Goal: Task Accomplishment & Management: Manage account settings

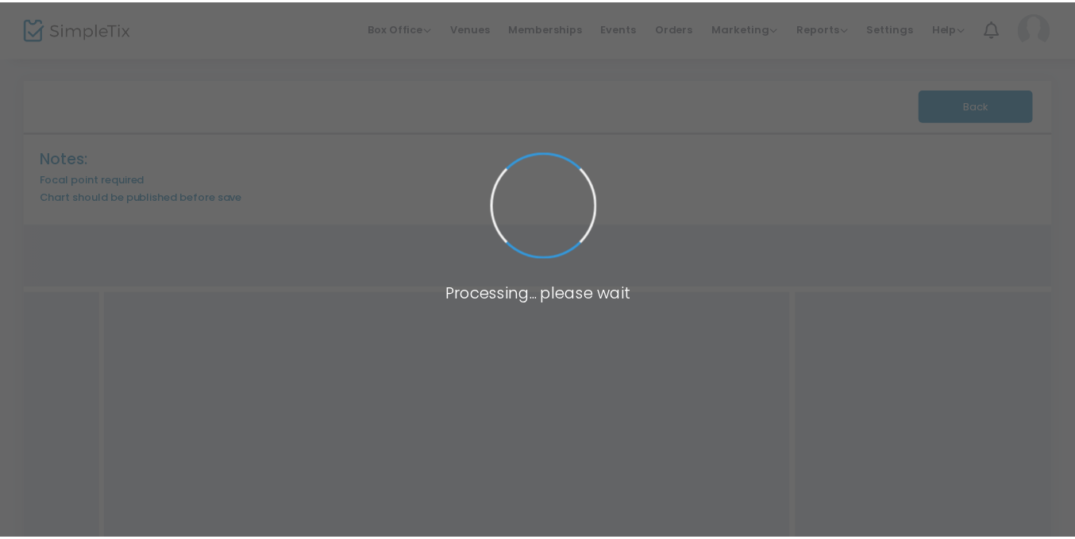
scroll to position [2, 0]
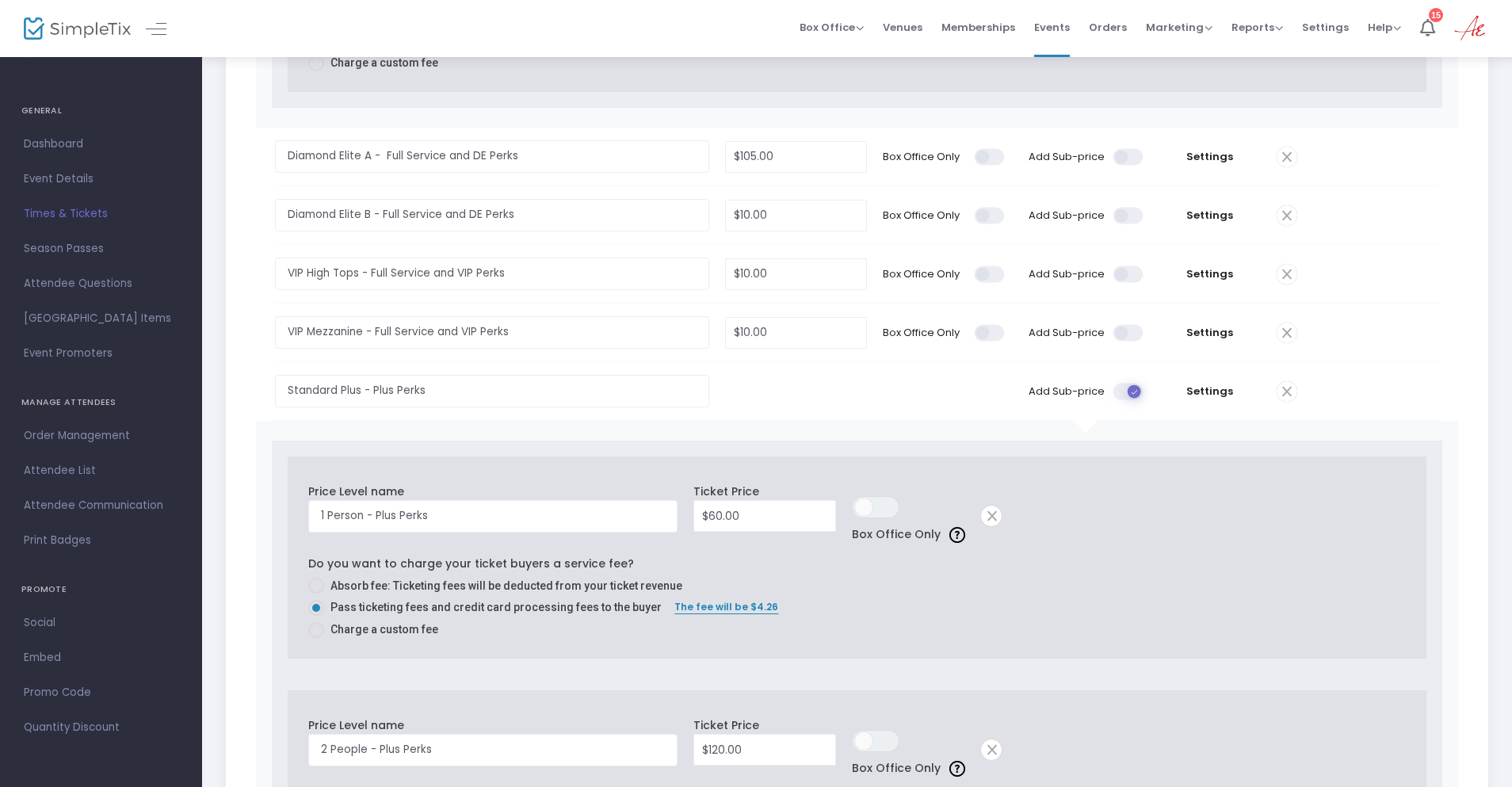
scroll to position [1901, 0]
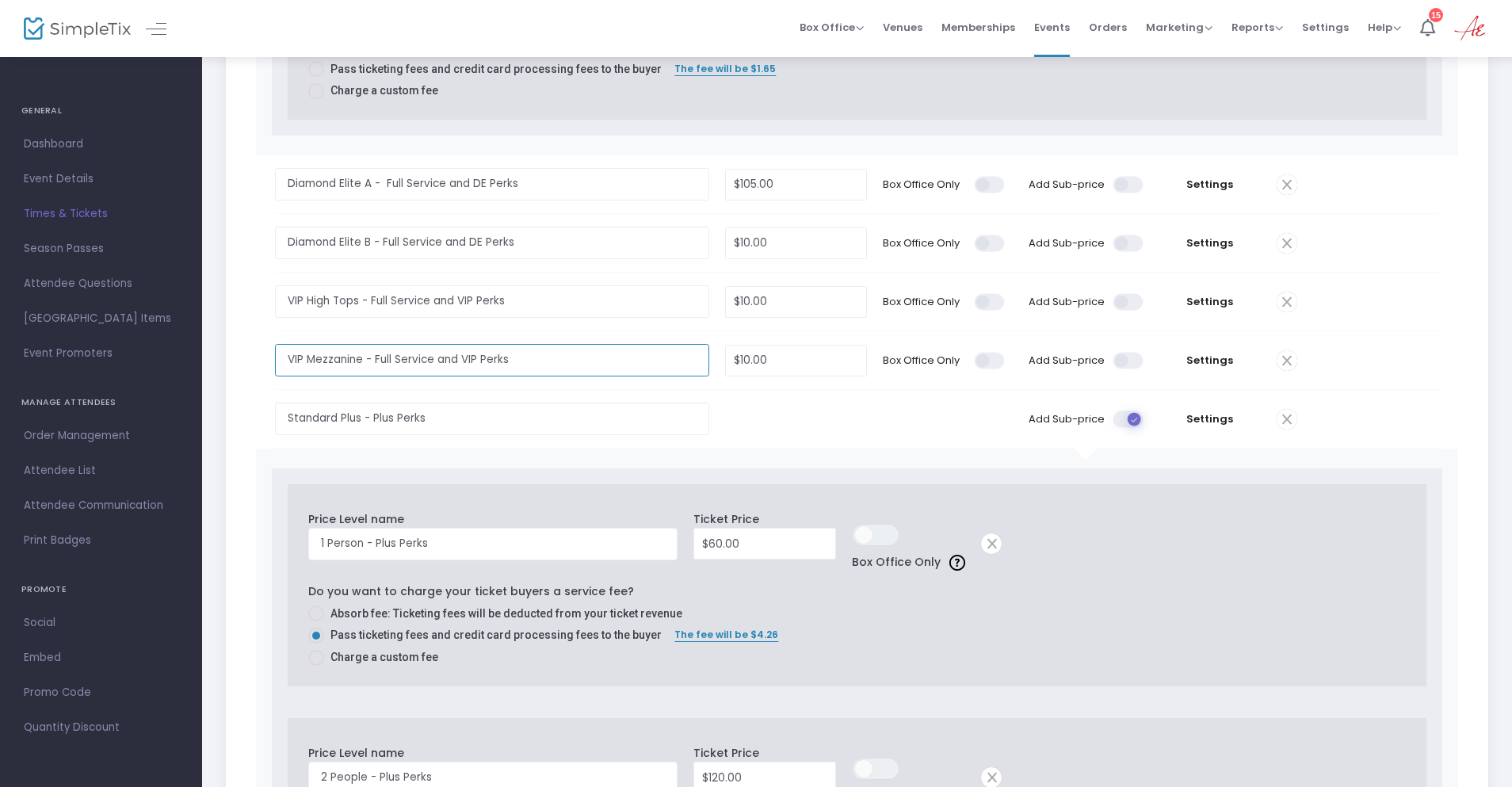
drag, startPoint x: 520, startPoint y: 357, endPoint x: 364, endPoint y: 360, distance: 156.0
click at [364, 360] on input "VIP Mezzanine - Full Service and VIP Perks" at bounding box center [492, 360] width 434 height 33
click at [1142, 358] on span at bounding box center [1130, 360] width 32 height 17
click at [559, 351] on input "checkbox" at bounding box center [559, 351] width 0 height 0
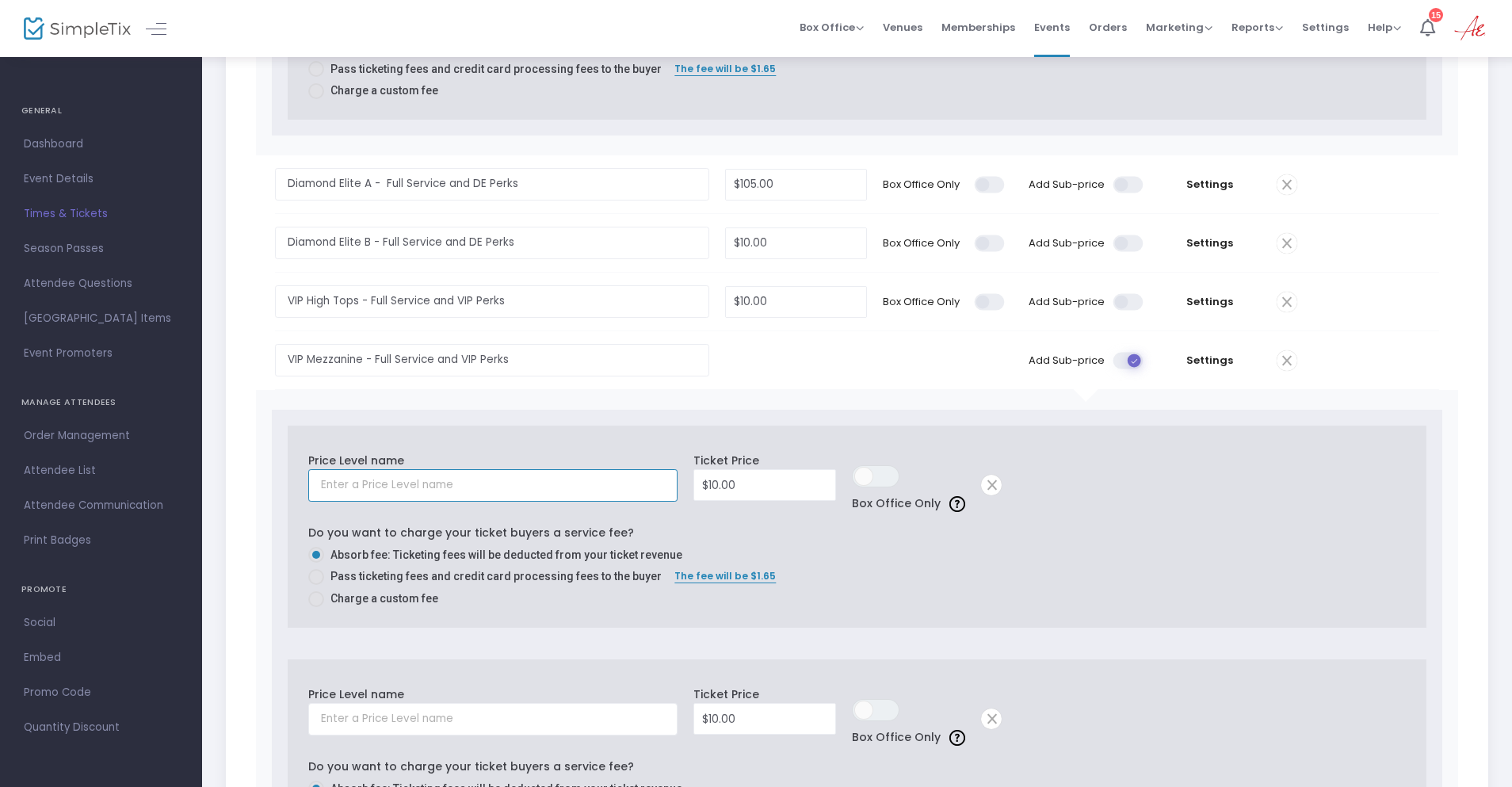
click at [437, 483] on input "text" at bounding box center [493, 485] width 369 height 33
paste input "- Full Service and VIP Perks"
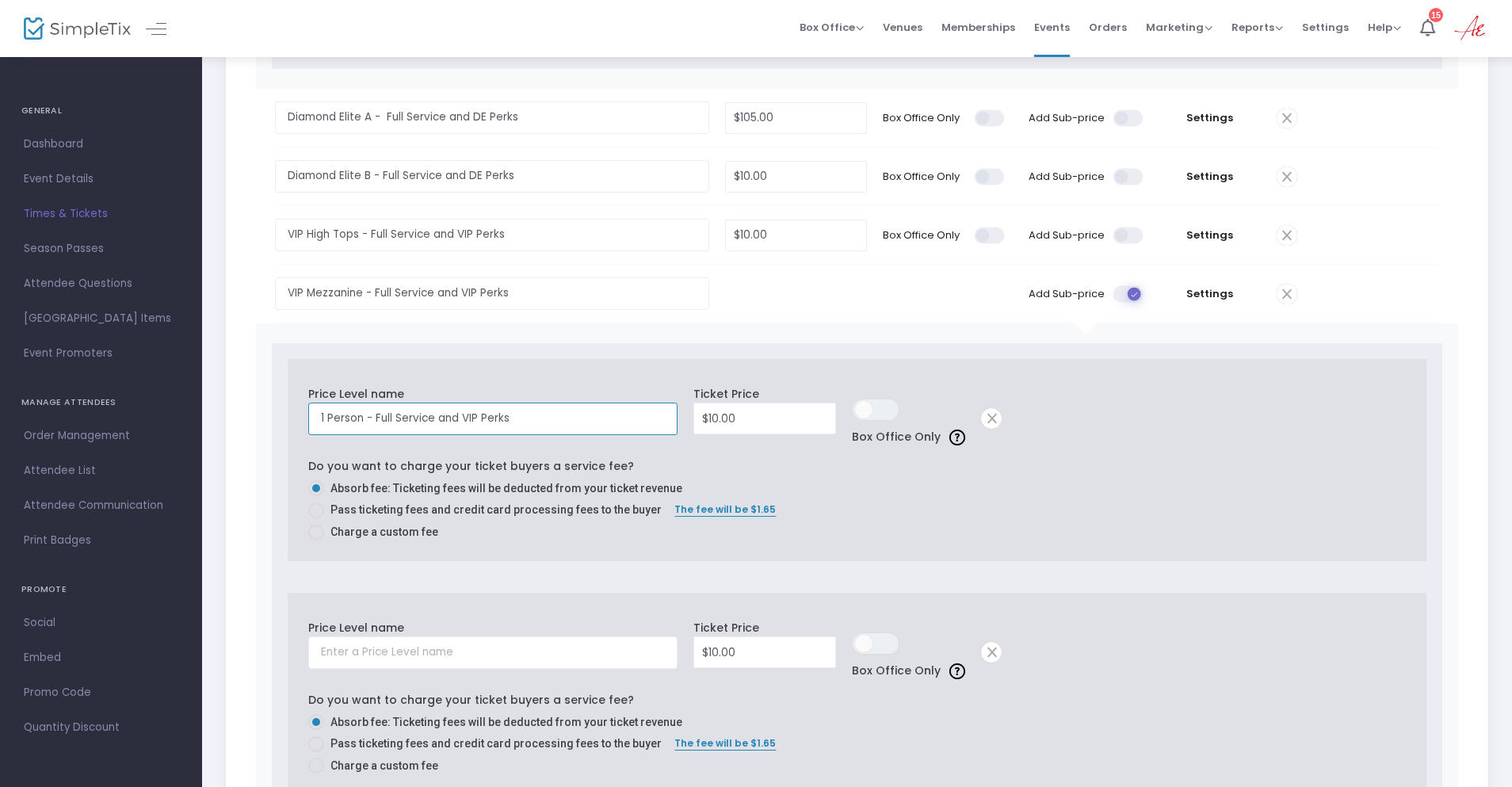
scroll to position [2139, 0]
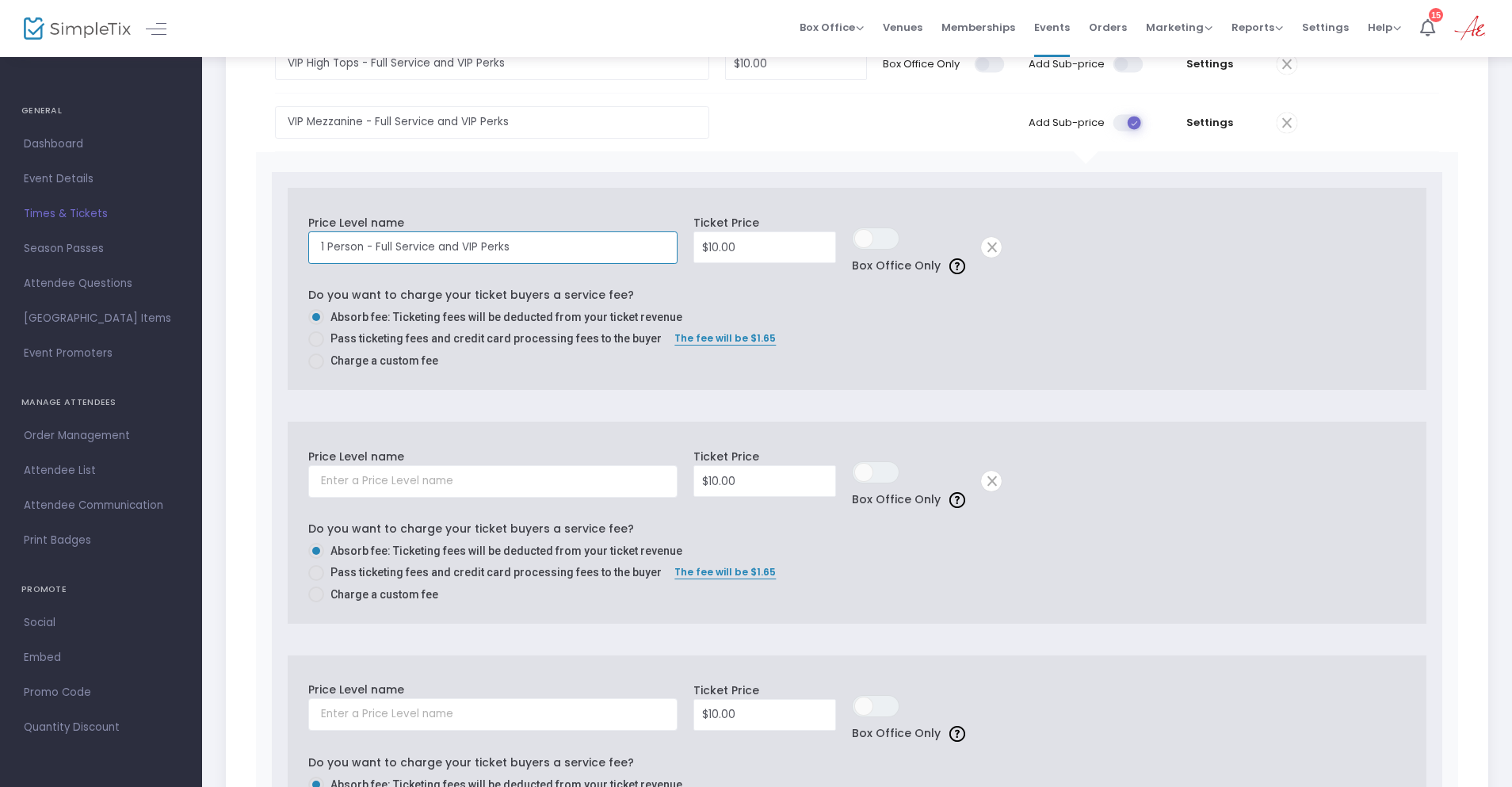
type input "1 Person - Full Service and VIP Perks"
click at [343, 488] on input "text" at bounding box center [493, 481] width 369 height 33
paste input "- Full Service and VIP Perks"
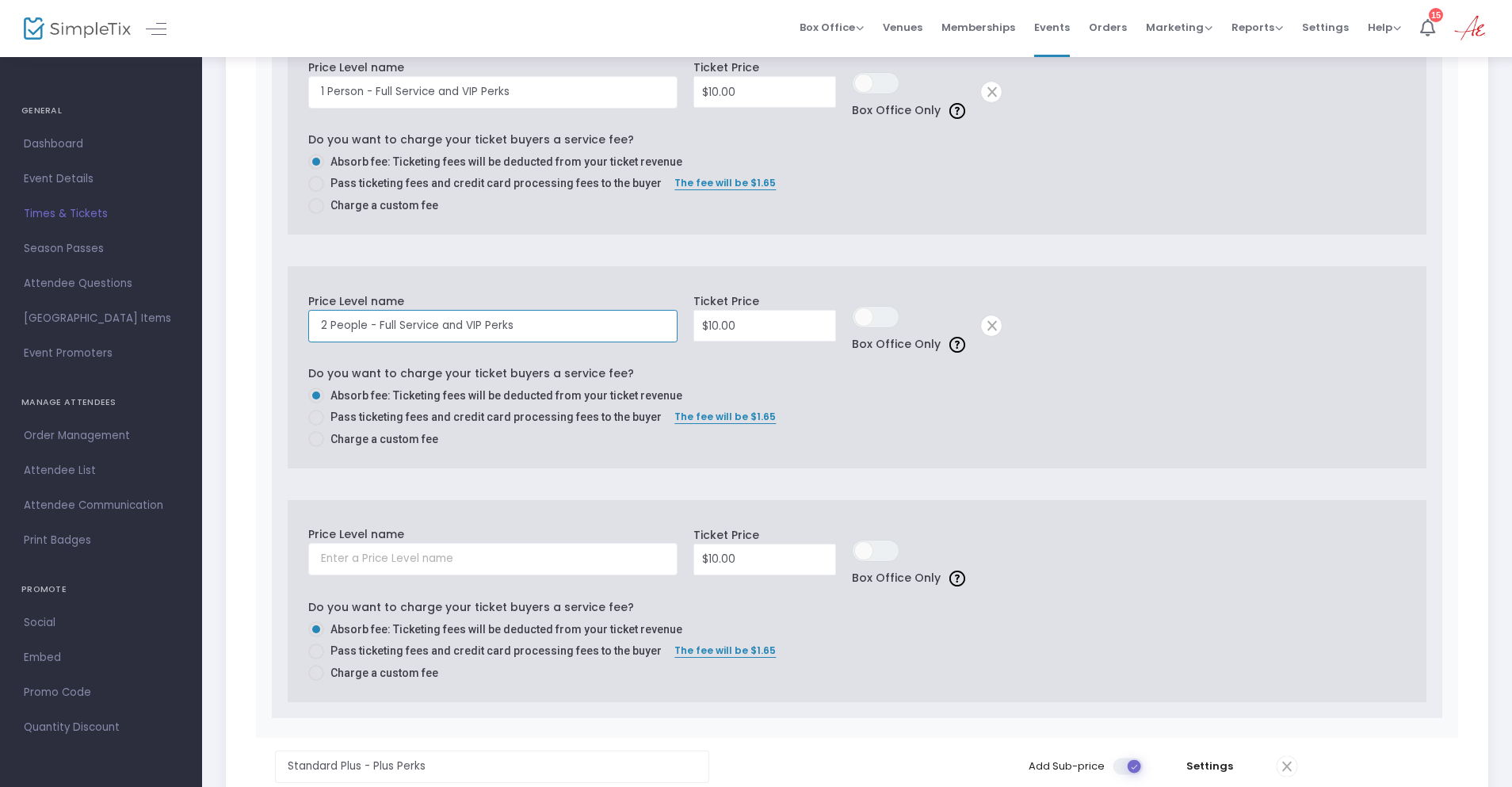
scroll to position [2297, 0]
type input "2 People - Full Service and VIP Perks"
click at [349, 548] on input "text" at bounding box center [493, 556] width 369 height 33
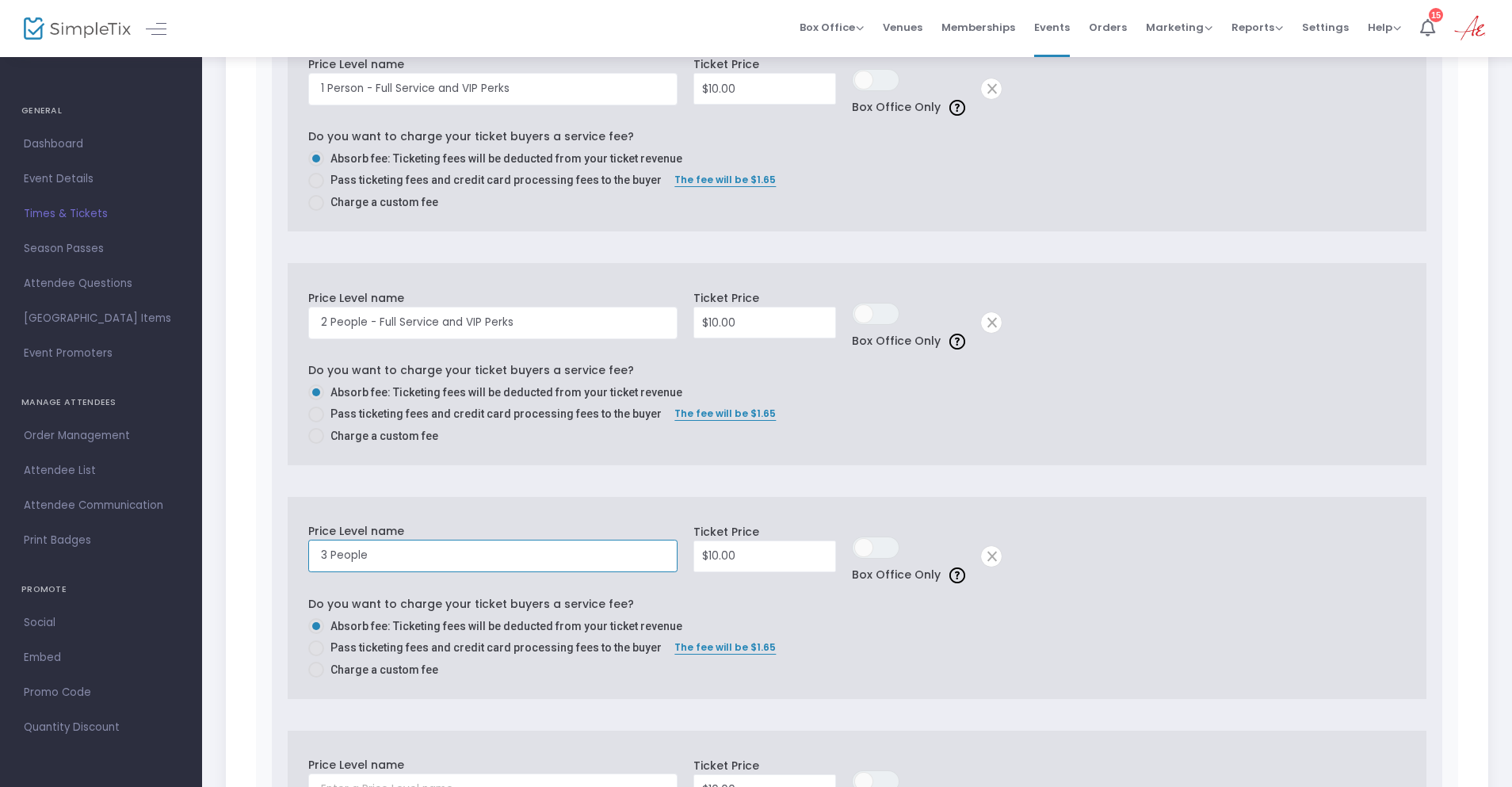
paste input "- Full Service and VIP Perks"
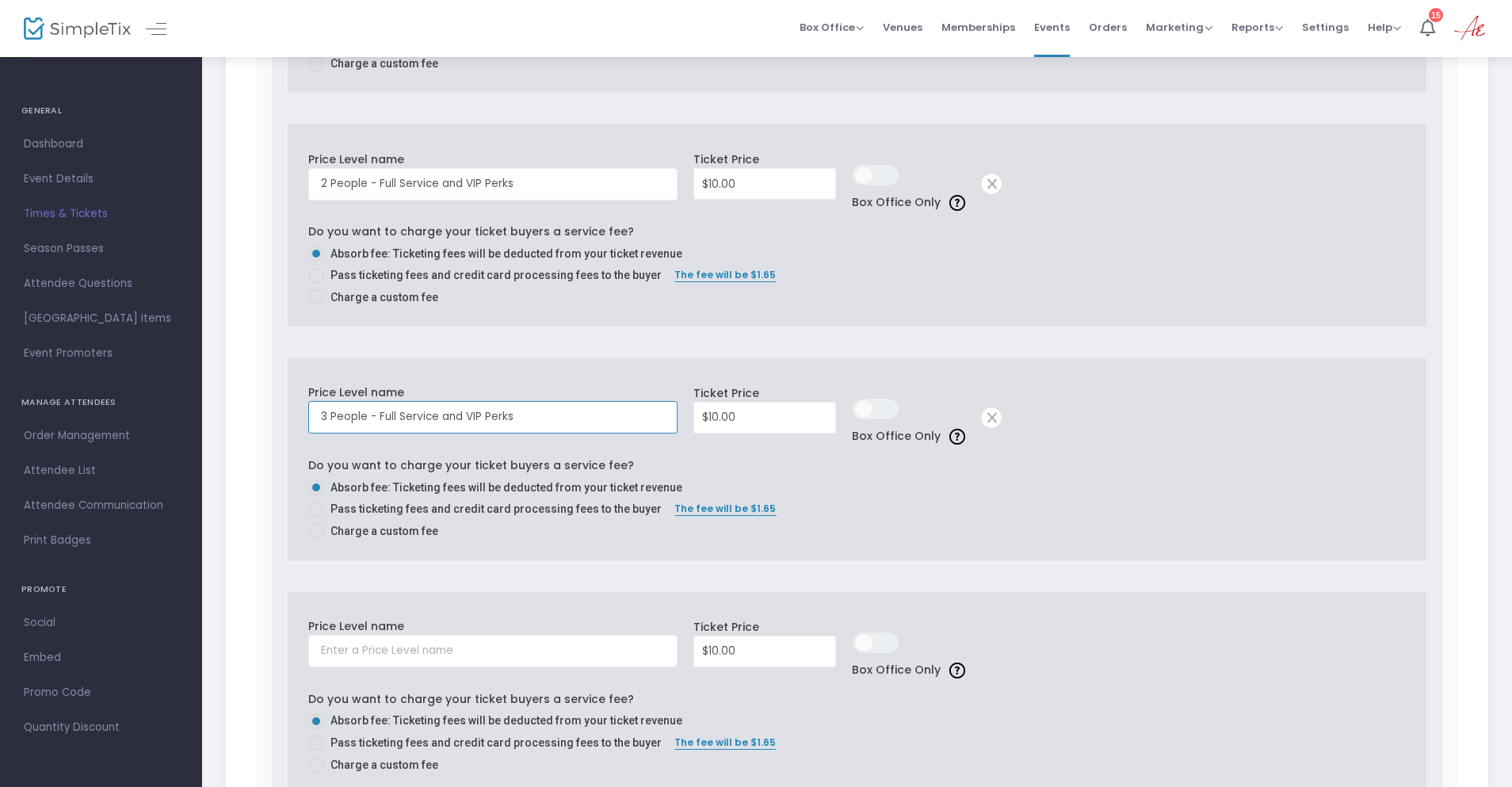
scroll to position [2535, 0]
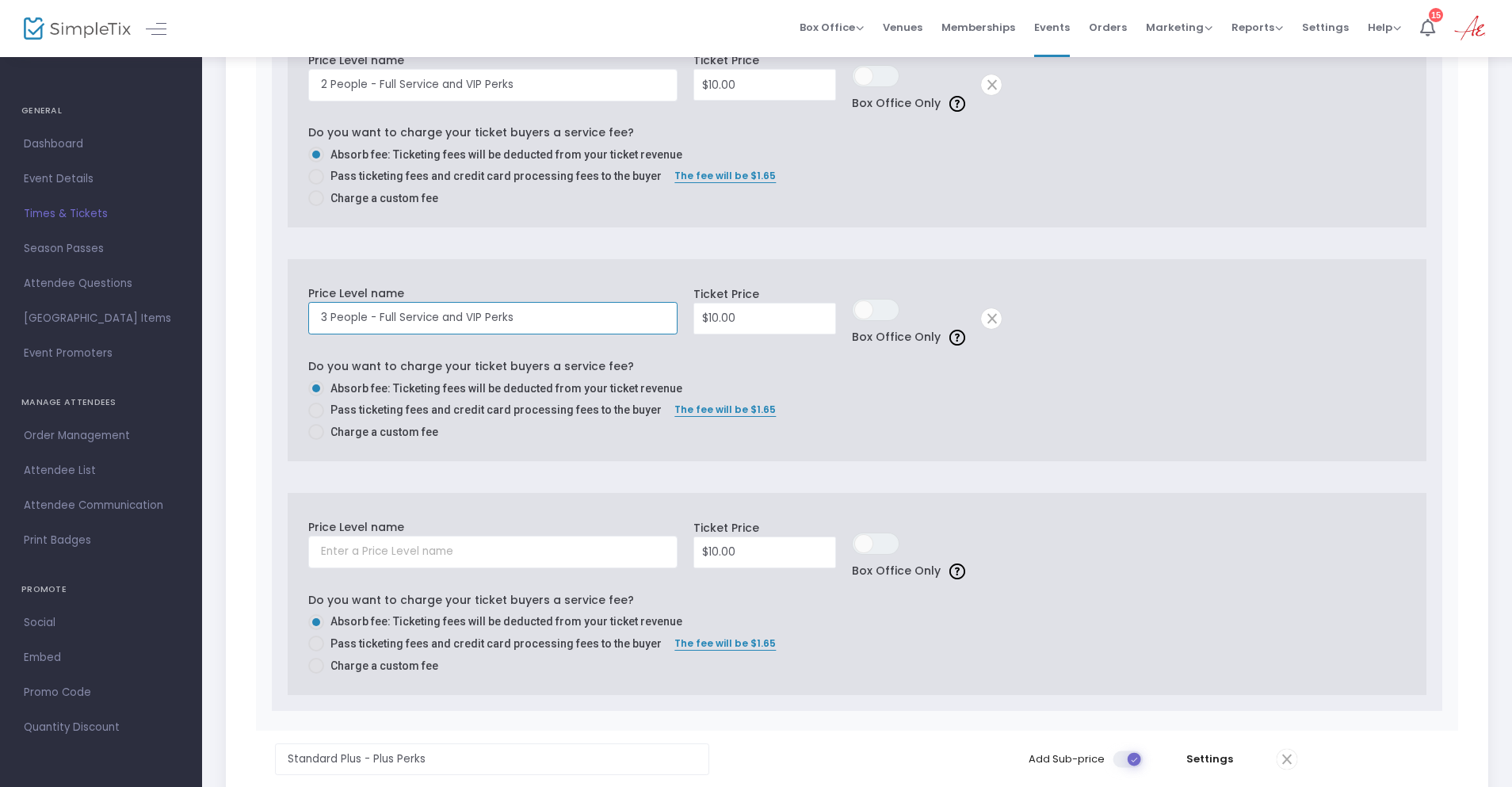
type input "3 People - Full Service and VIP Perks"
click at [332, 560] on input "text" at bounding box center [493, 552] width 369 height 33
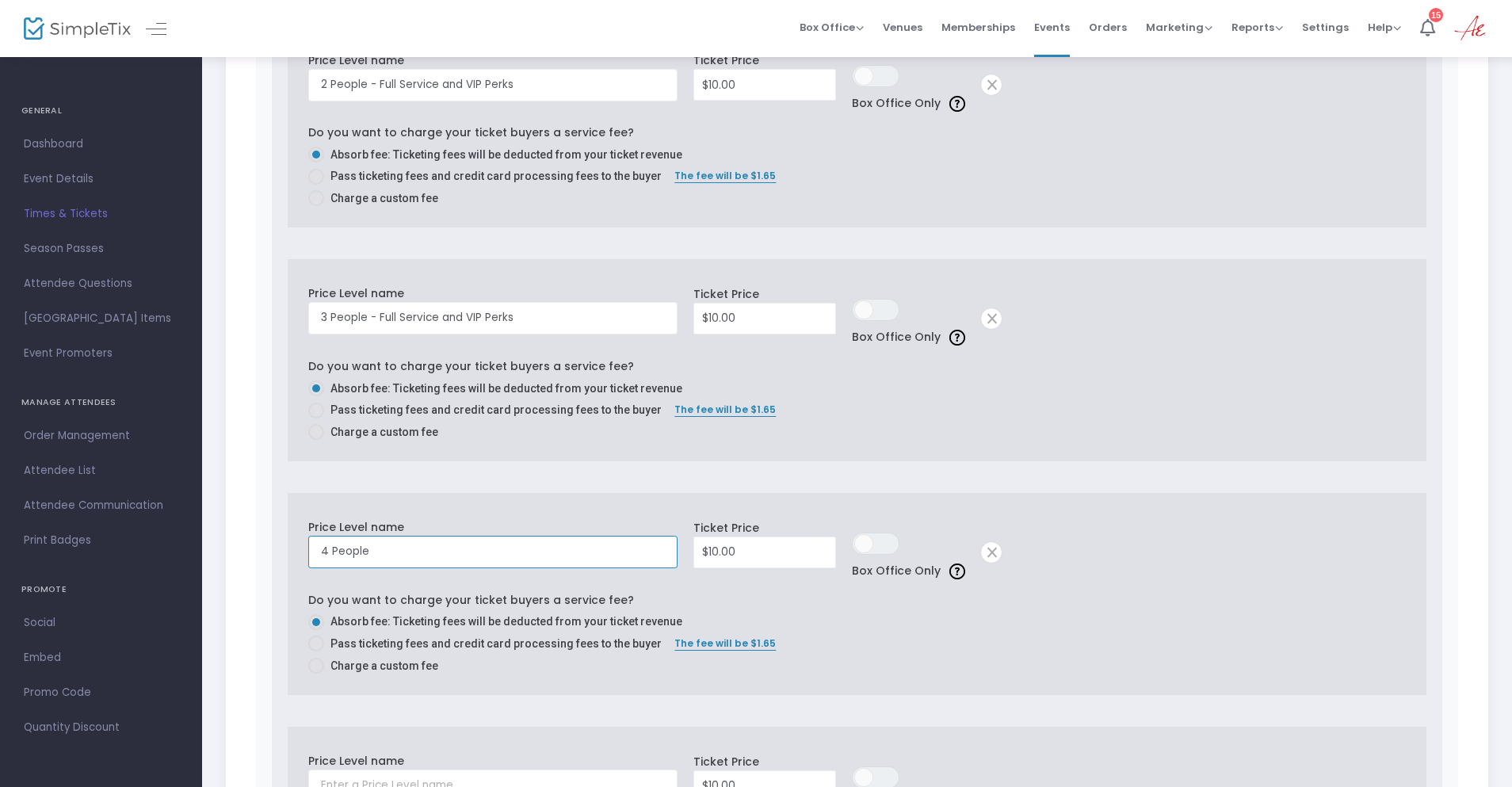
paste input "- Full Service and VIP Perks"
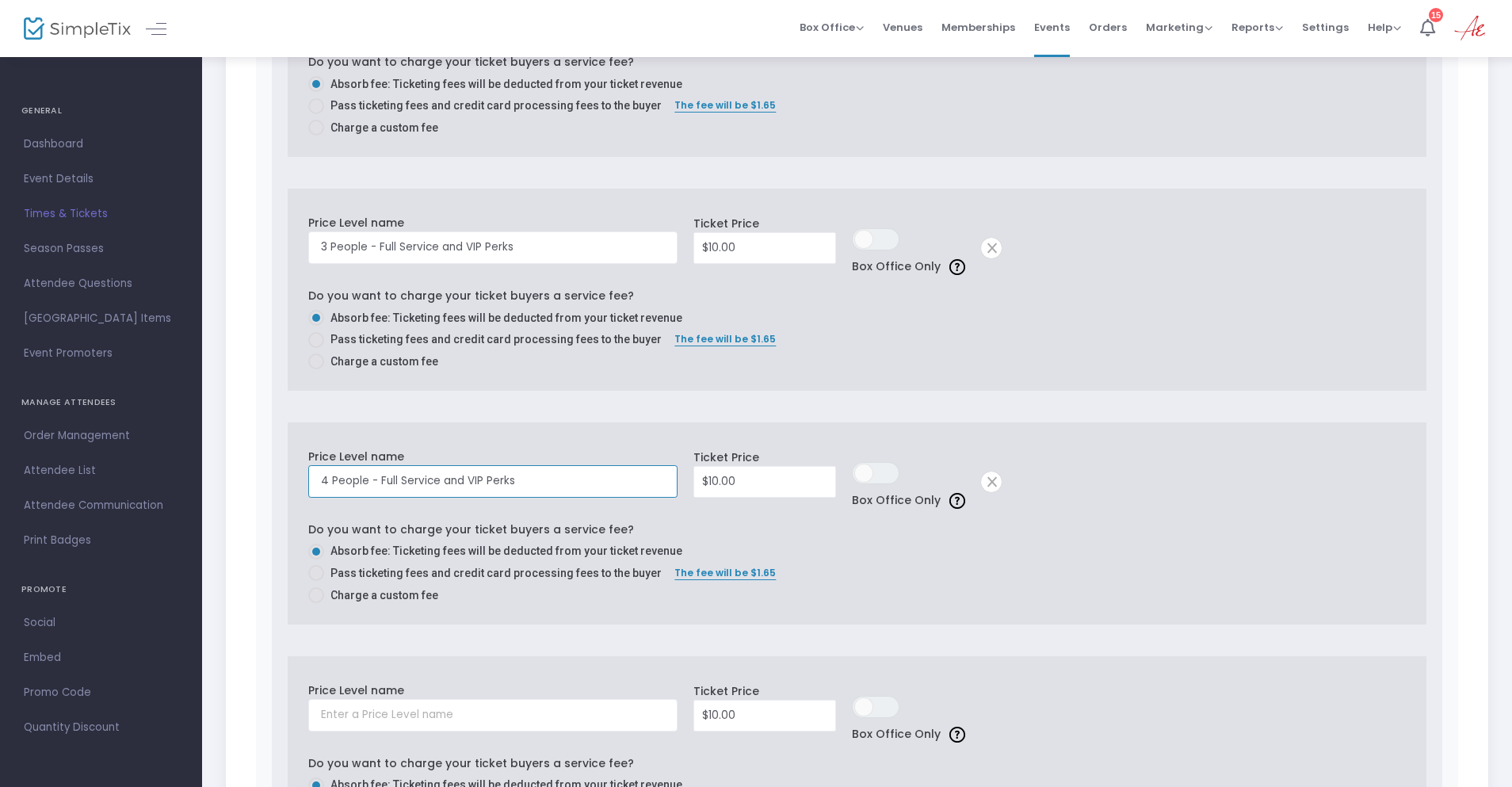
scroll to position [2852, 0]
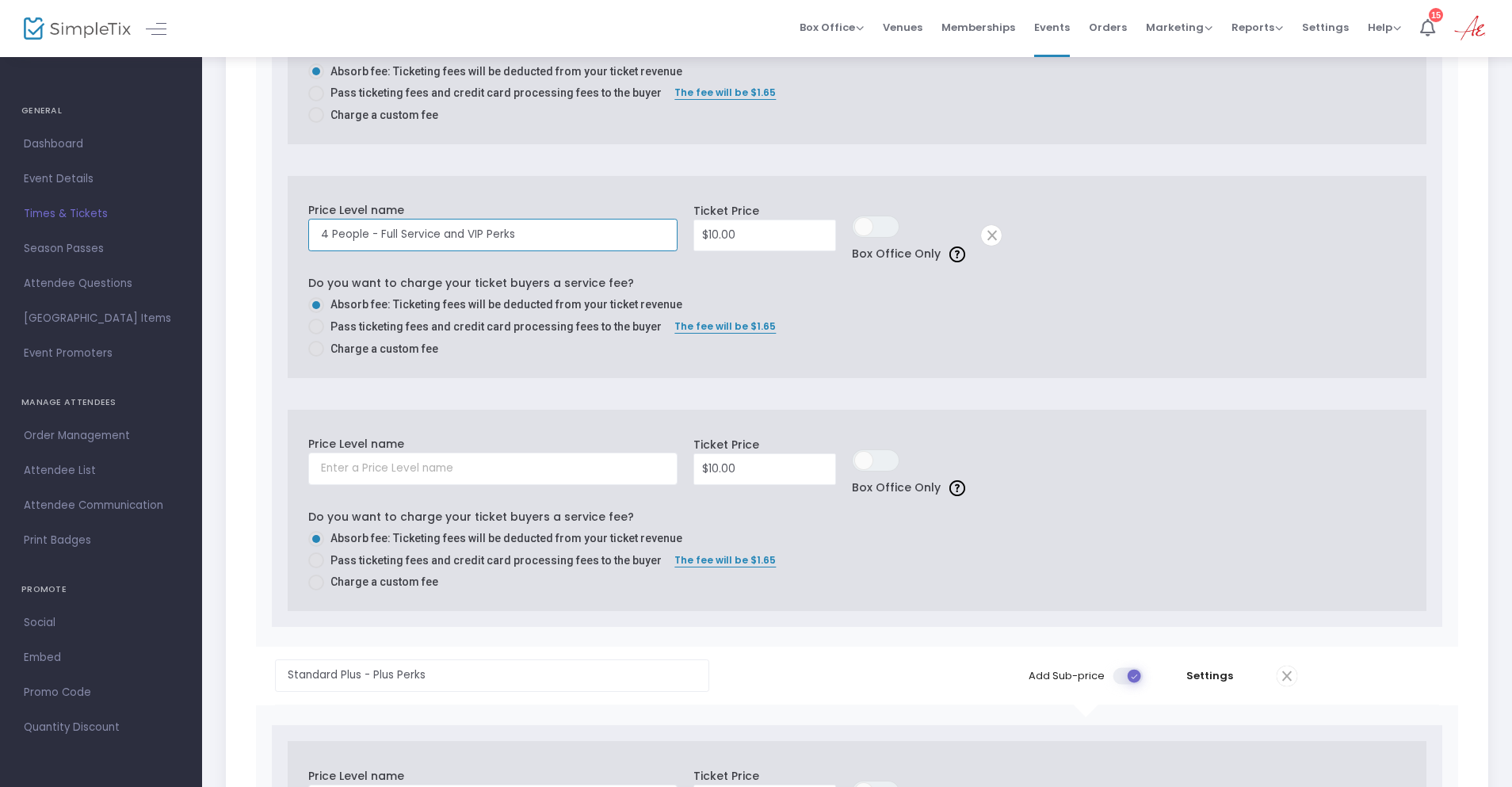
type input "4 People - Full Service and VIP Perks"
click at [371, 472] on input "text" at bounding box center [493, 468] width 369 height 33
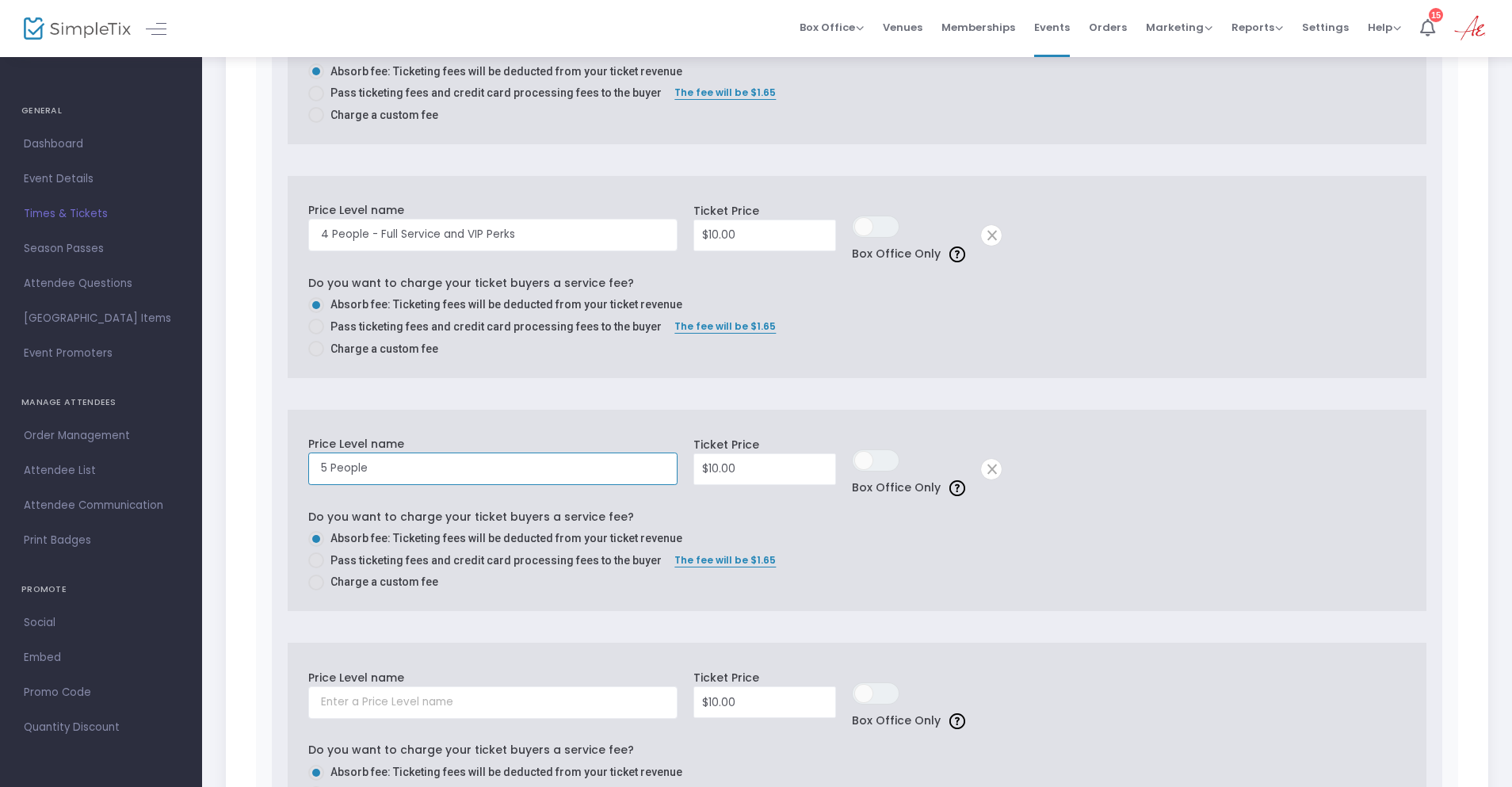
paste input "- Full Service and VIP Perks"
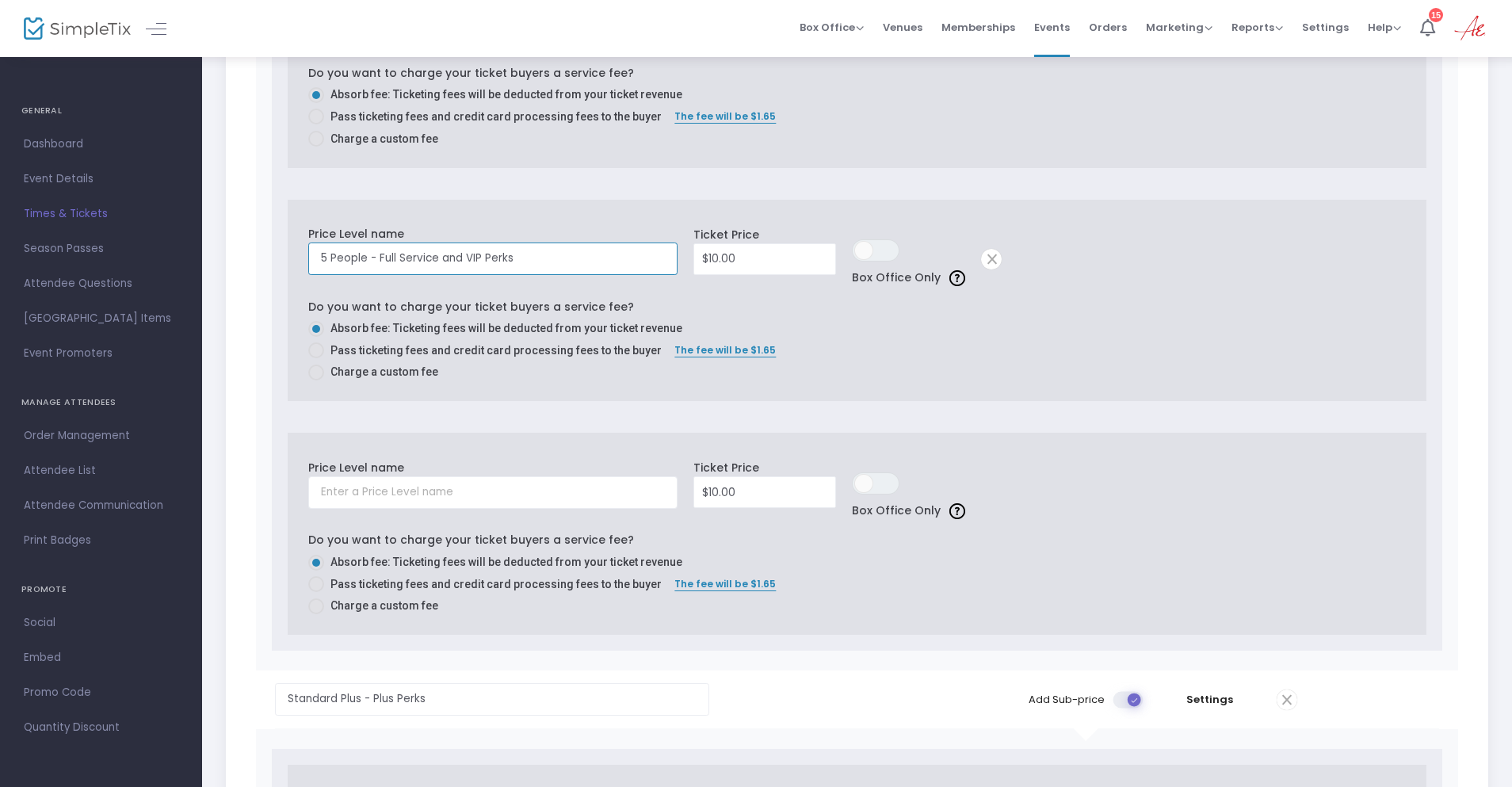
scroll to position [3089, 0]
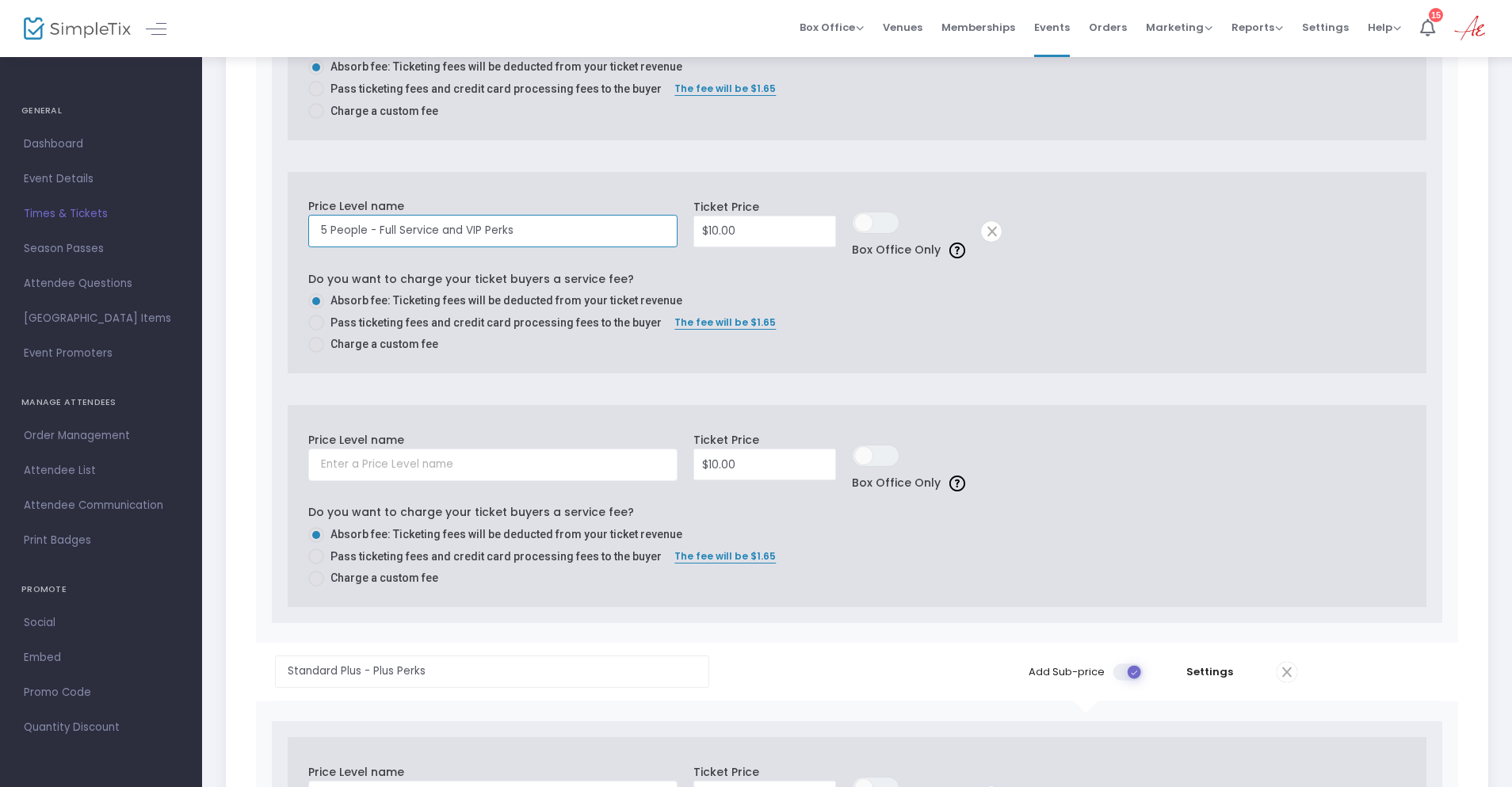
type input "5 People - Full Service and VIP Perks"
click at [373, 436] on label "Price Level name" at bounding box center [356, 440] width 96 height 17
click at [371, 460] on input "text" at bounding box center [493, 465] width 369 height 33
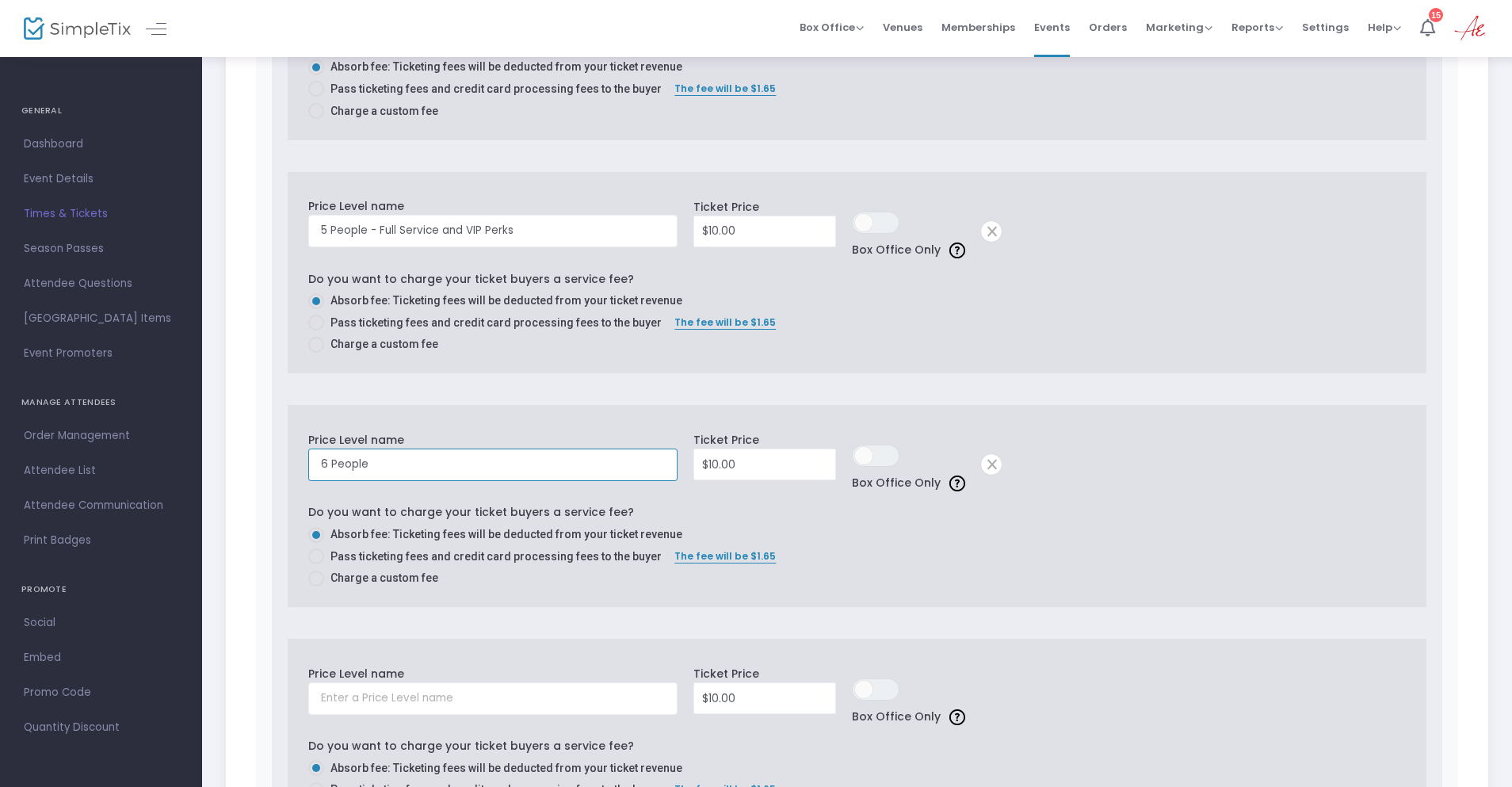
paste input "- Full Service and VIP Perks"
type input "6 People - Full Service and VIP Perks"
click at [314, 560] on span at bounding box center [316, 557] width 16 height 16
click at [315, 564] on input "Pass ticketing fees and credit card processing fees to the buyer" at bounding box center [315, 564] width 1 height 1
radio input "true"
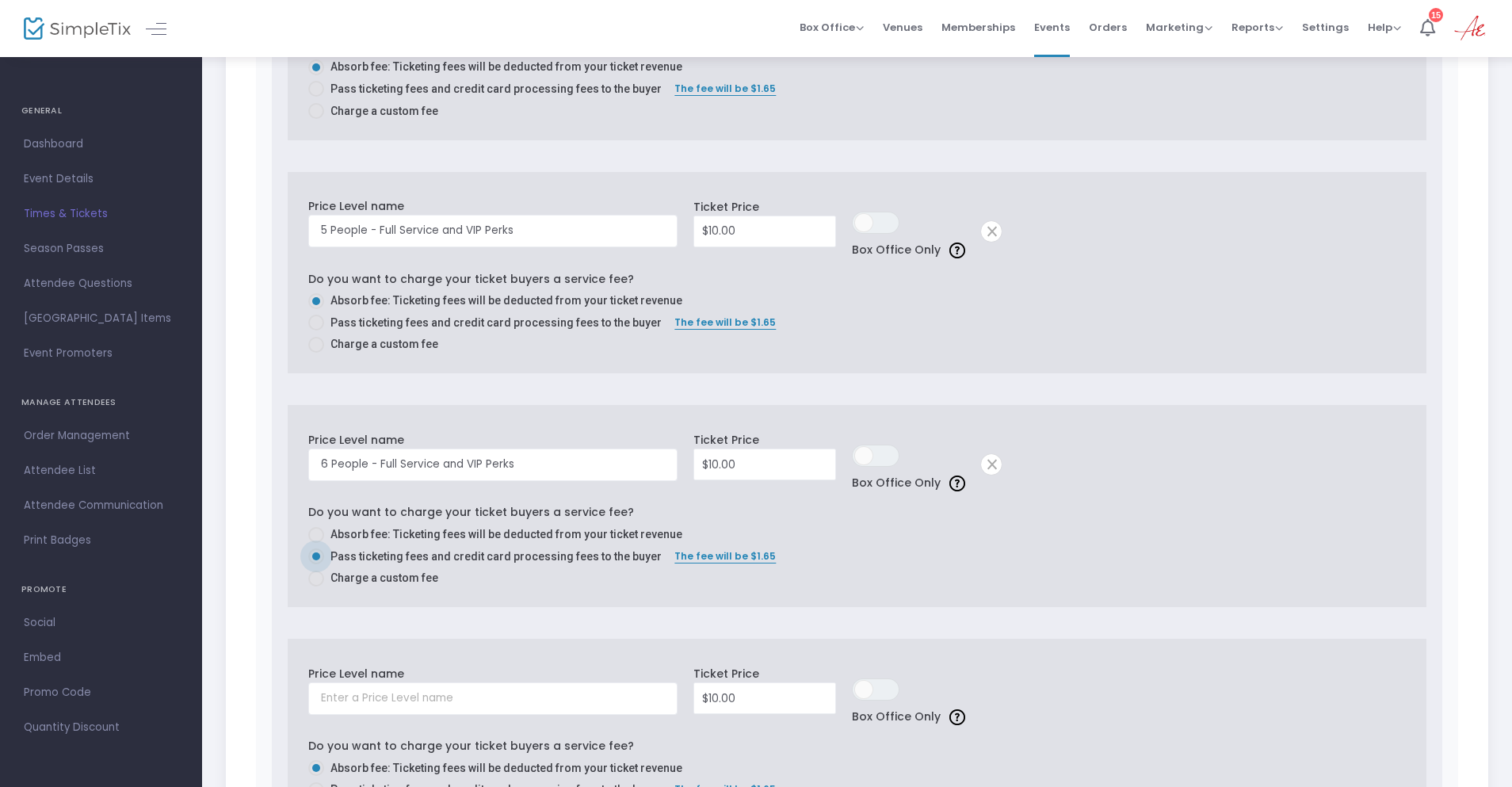
click at [313, 319] on span at bounding box center [316, 322] width 16 height 16
click at [315, 330] on input "Pass ticketing fees and credit card processing fees to the buyer" at bounding box center [315, 330] width 1 height 1
radio input "true"
click at [313, 321] on span at bounding box center [316, 326] width 16 height 16
click at [315, 334] on input "Pass ticketing fees and credit card processing fees to the buyer" at bounding box center [315, 334] width 1 height 1
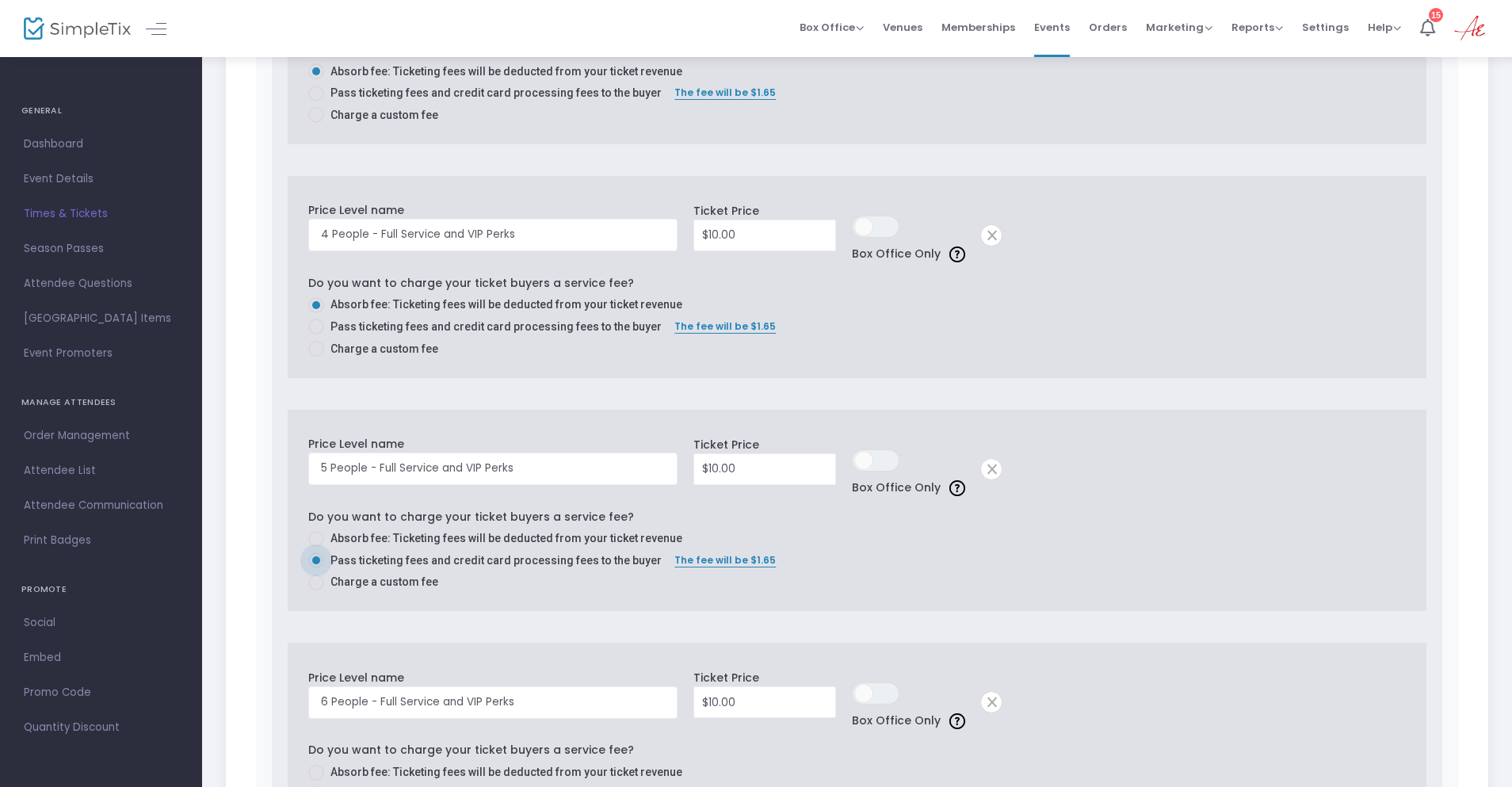
radio input "true"
click at [315, 325] on span at bounding box center [316, 331] width 16 height 16
click at [315, 339] on input "Pass ticketing fees and credit card processing fees to the buyer" at bounding box center [315, 339] width 1 height 1
radio input "true"
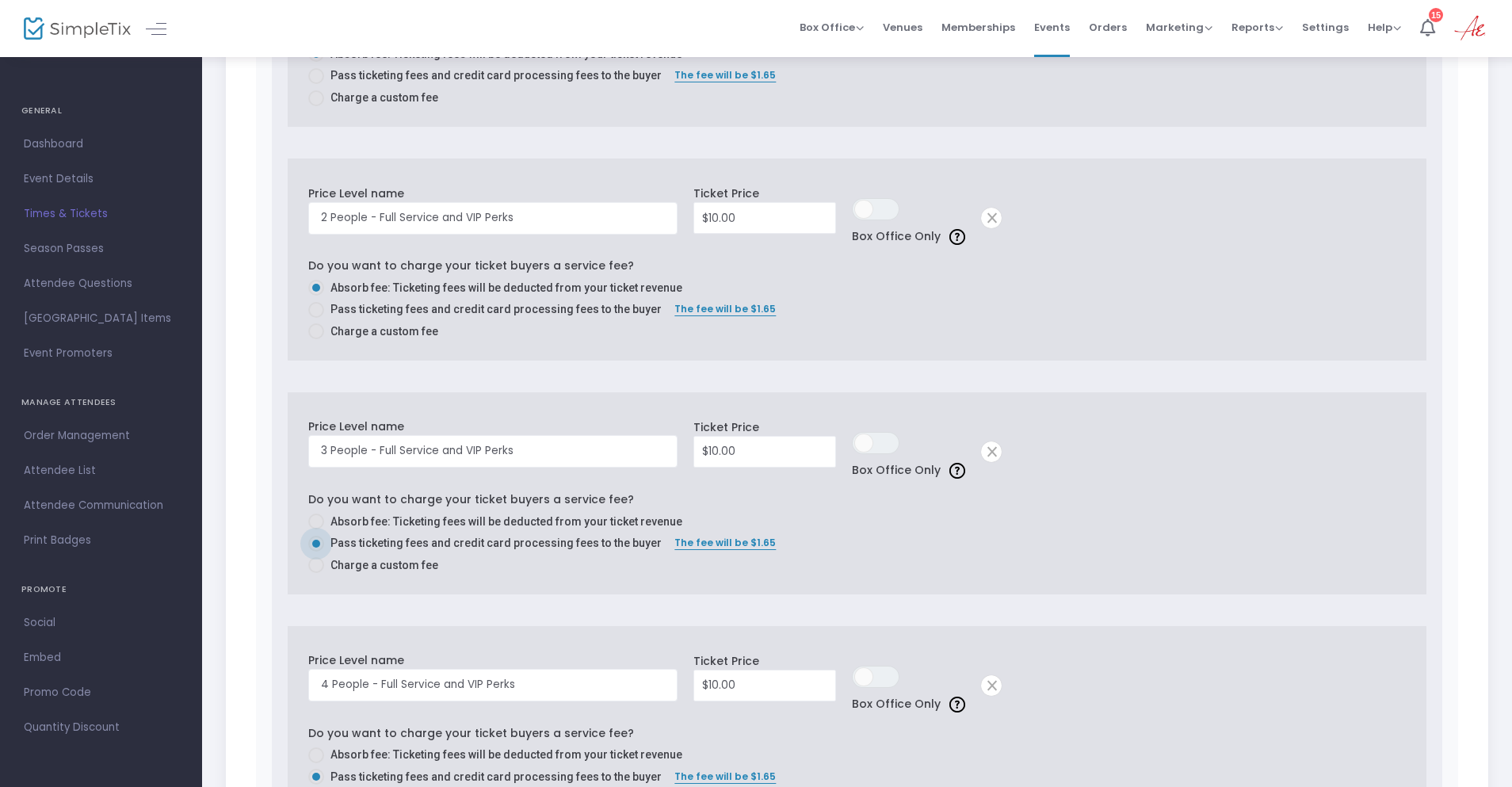
scroll to position [2377, 0]
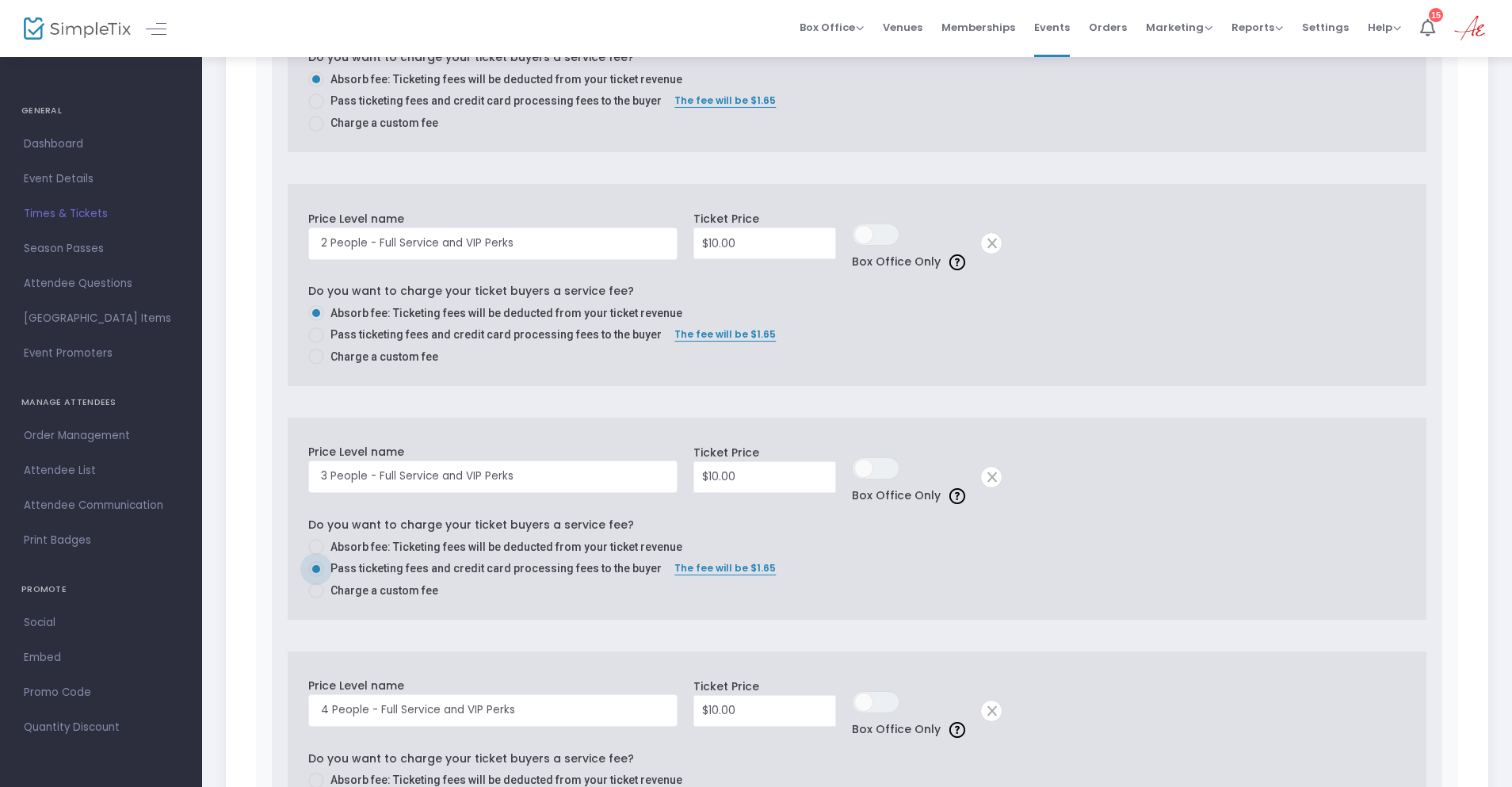
click at [321, 331] on span at bounding box center [316, 335] width 16 height 16
click at [316, 343] on input "Pass ticketing fees and credit card processing fees to the buyer" at bounding box center [315, 343] width 1 height 1
radio input "true"
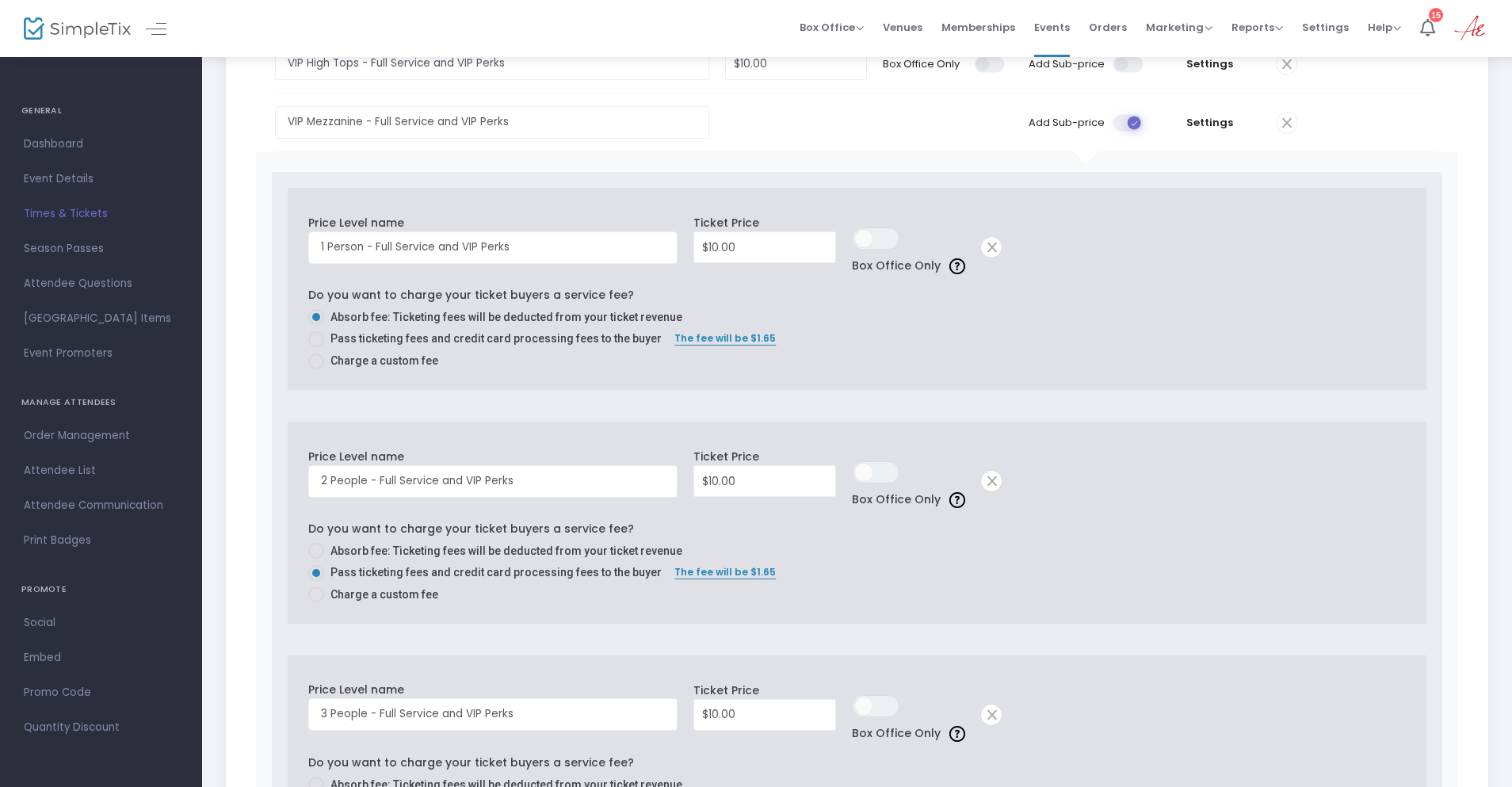
click at [318, 335] on span at bounding box center [316, 339] width 16 height 16
click at [316, 347] on input "Pass ticketing fees and credit card processing fees to the buyer" at bounding box center [315, 347] width 1 height 1
radio input "true"
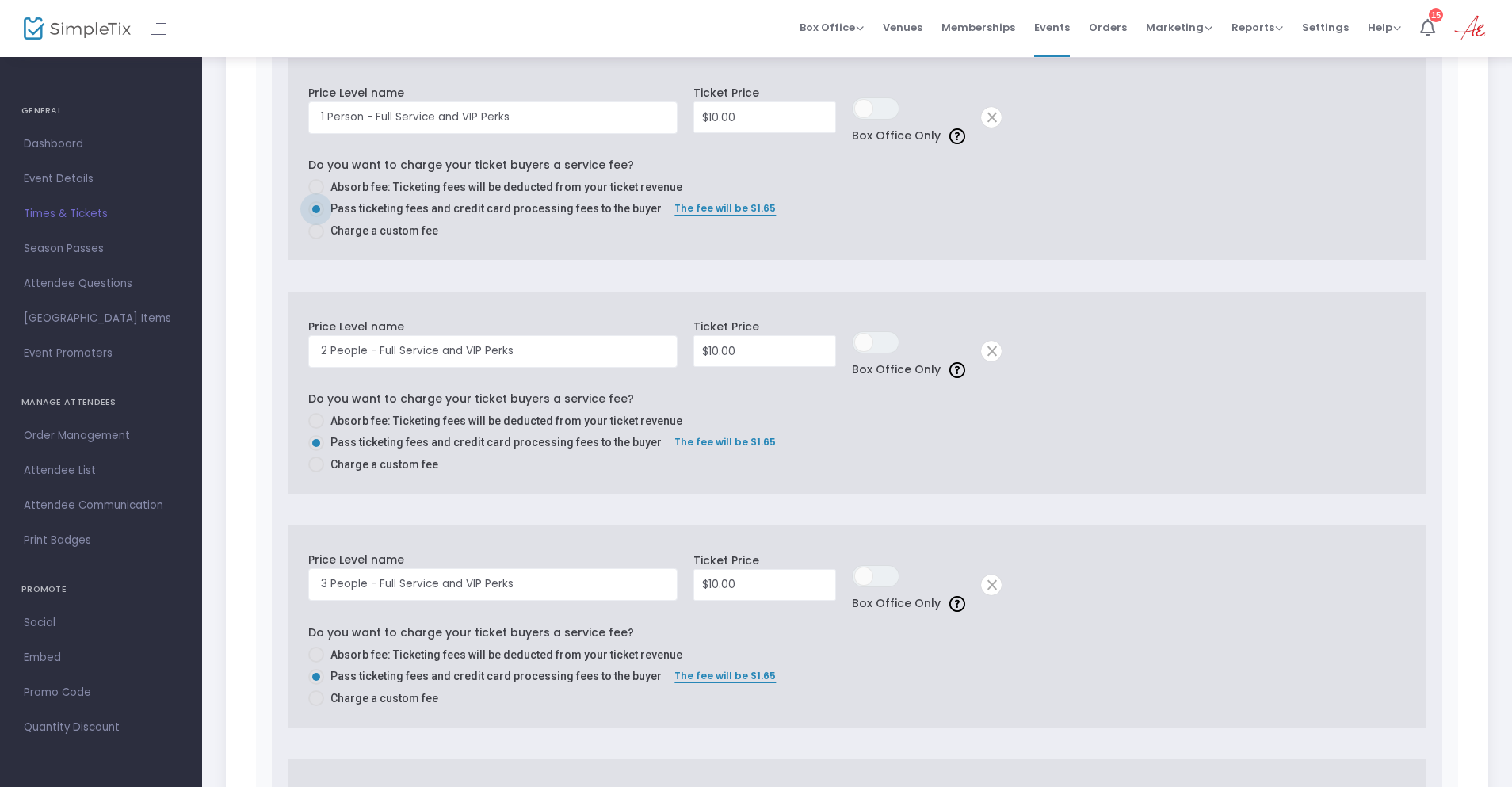
scroll to position [2297, 0]
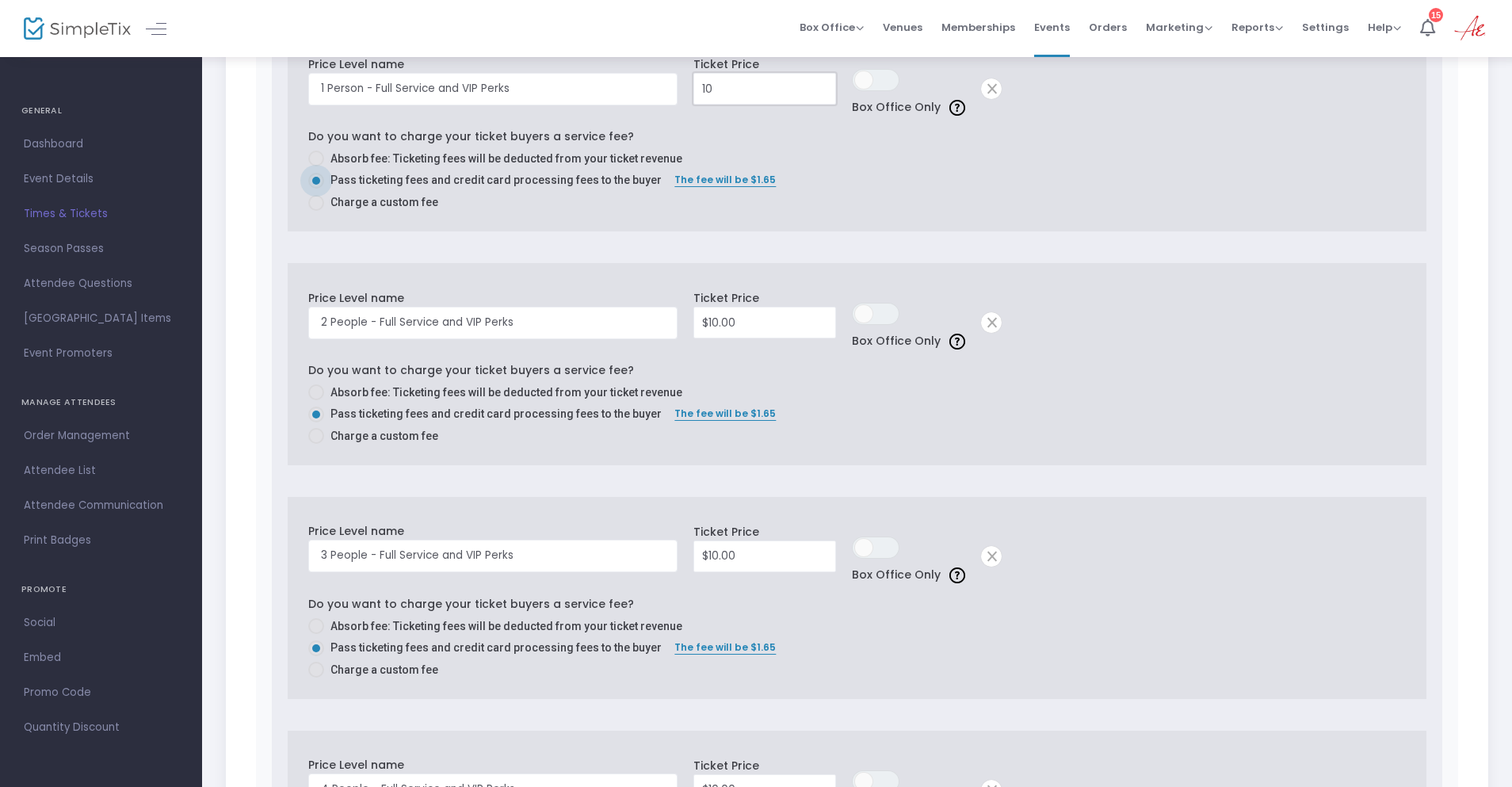
click at [758, 87] on input "10" at bounding box center [764, 89] width 141 height 30
type input "$80.00"
click at [757, 329] on input "10" at bounding box center [764, 322] width 141 height 30
type input "$160.00"
click at [730, 559] on input "10" at bounding box center [764, 556] width 141 height 30
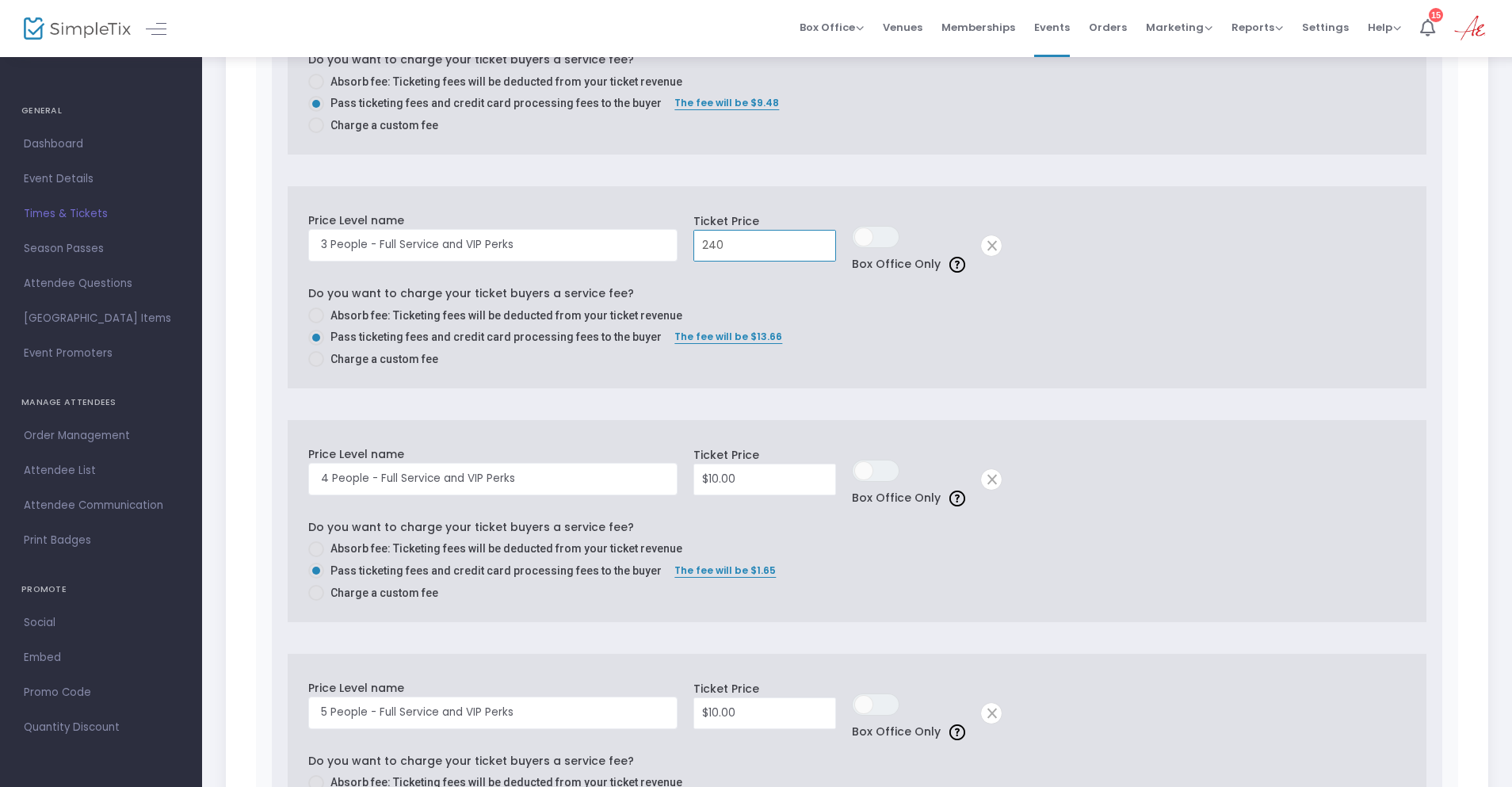
scroll to position [2614, 0]
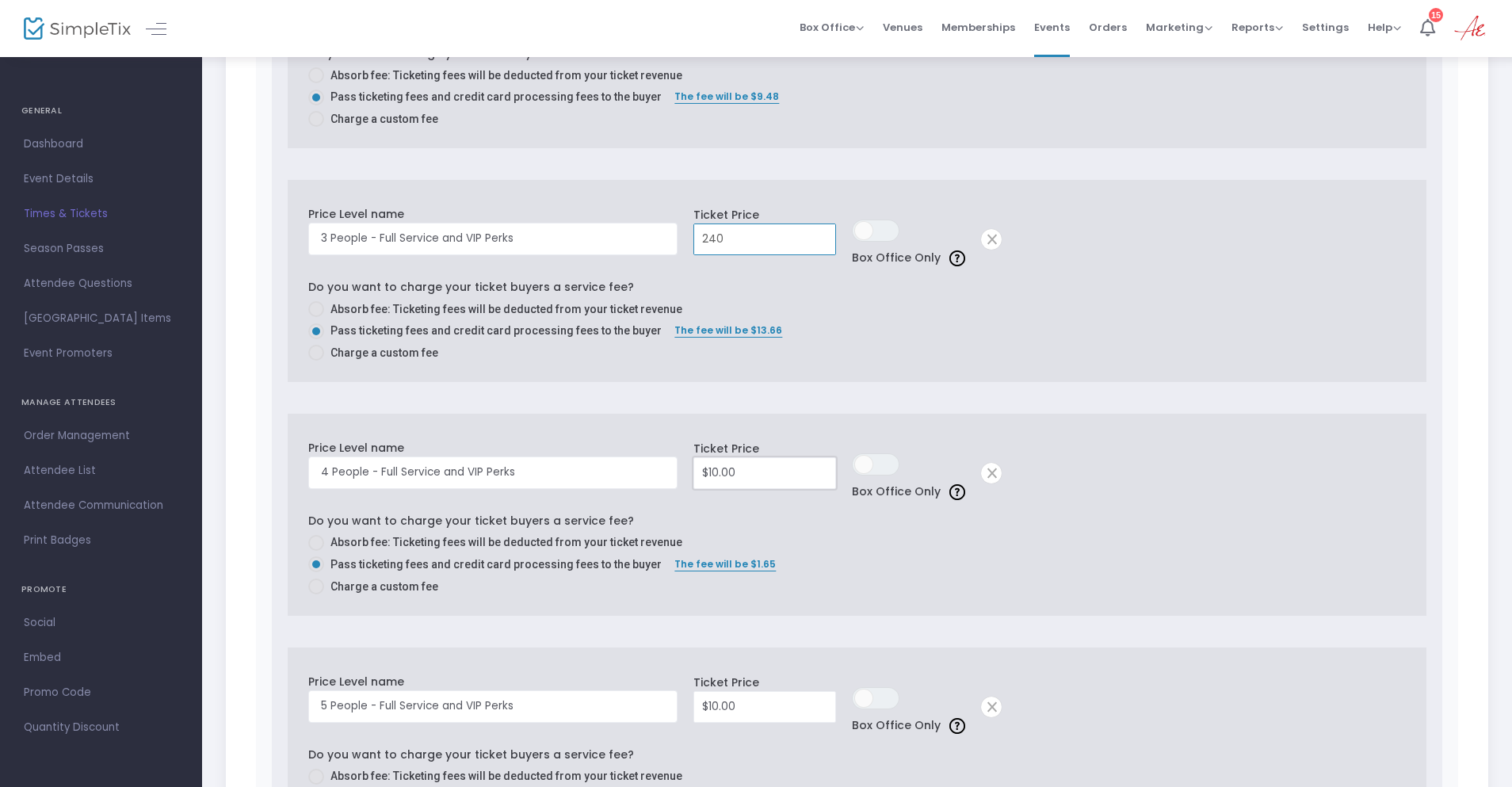
type input "$240.00"
click at [742, 471] on input "10" at bounding box center [764, 473] width 141 height 30
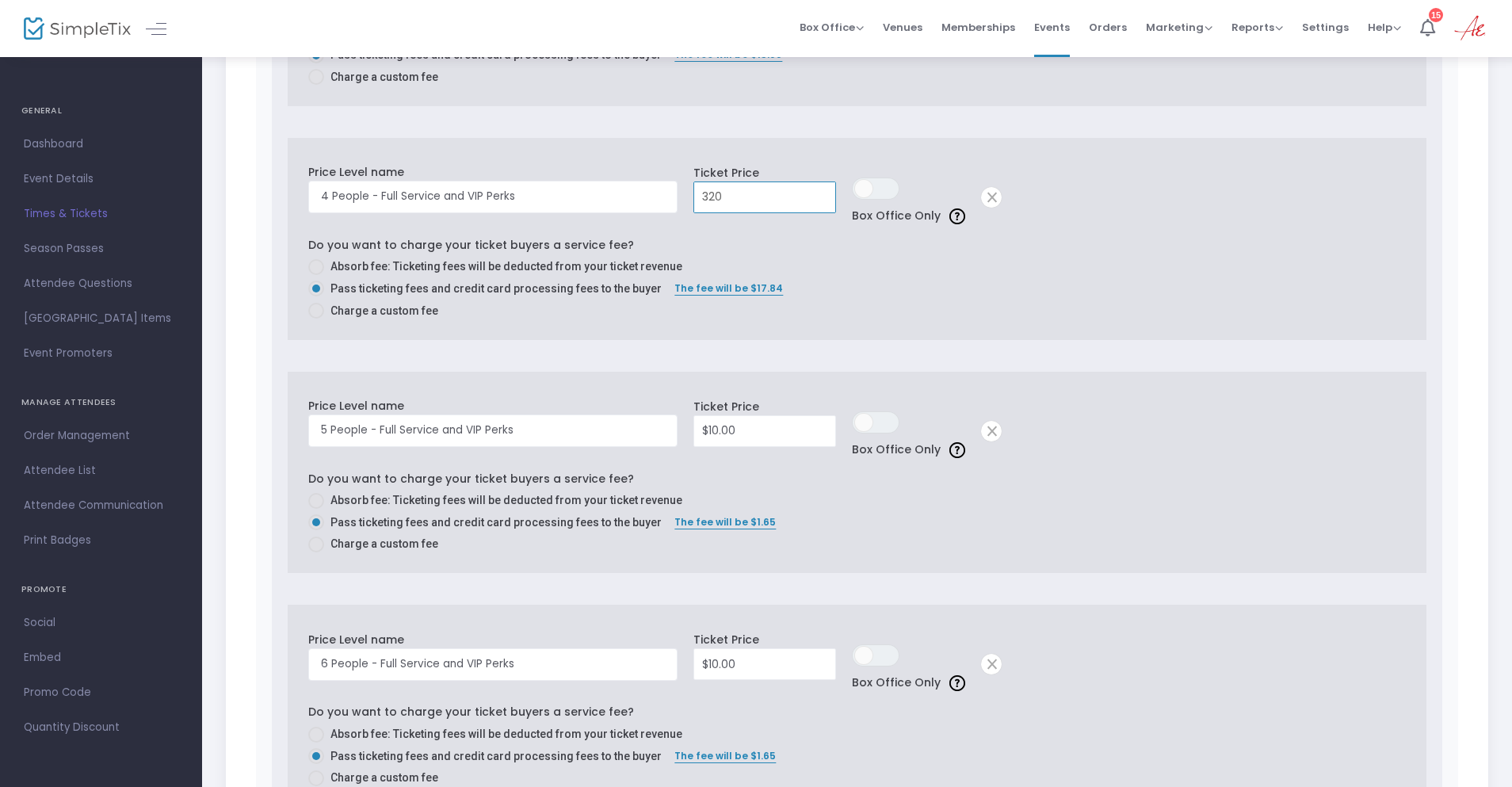
scroll to position [3010, 0]
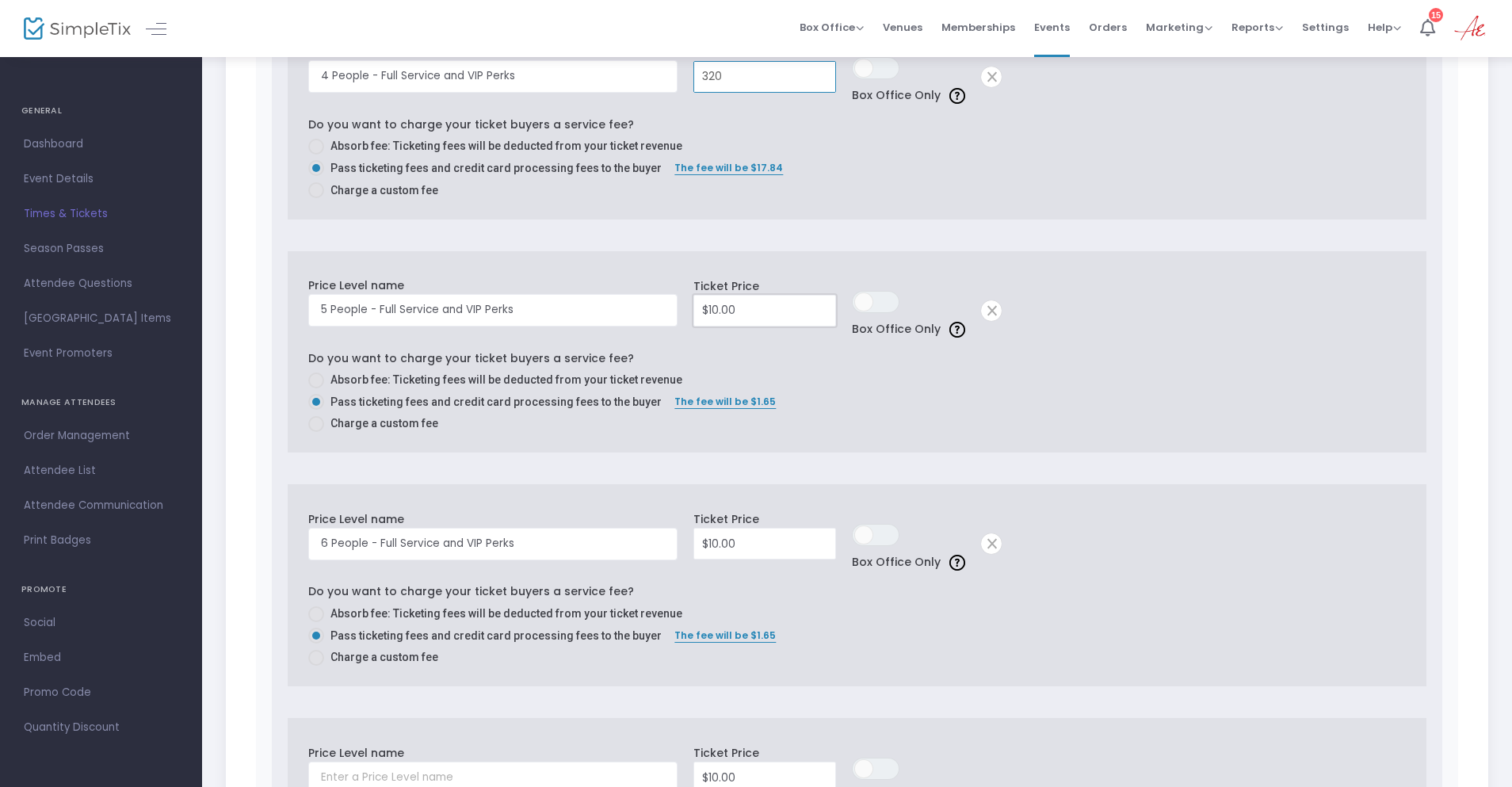
type input "$320.00"
click at [746, 308] on input "10" at bounding box center [764, 310] width 141 height 30
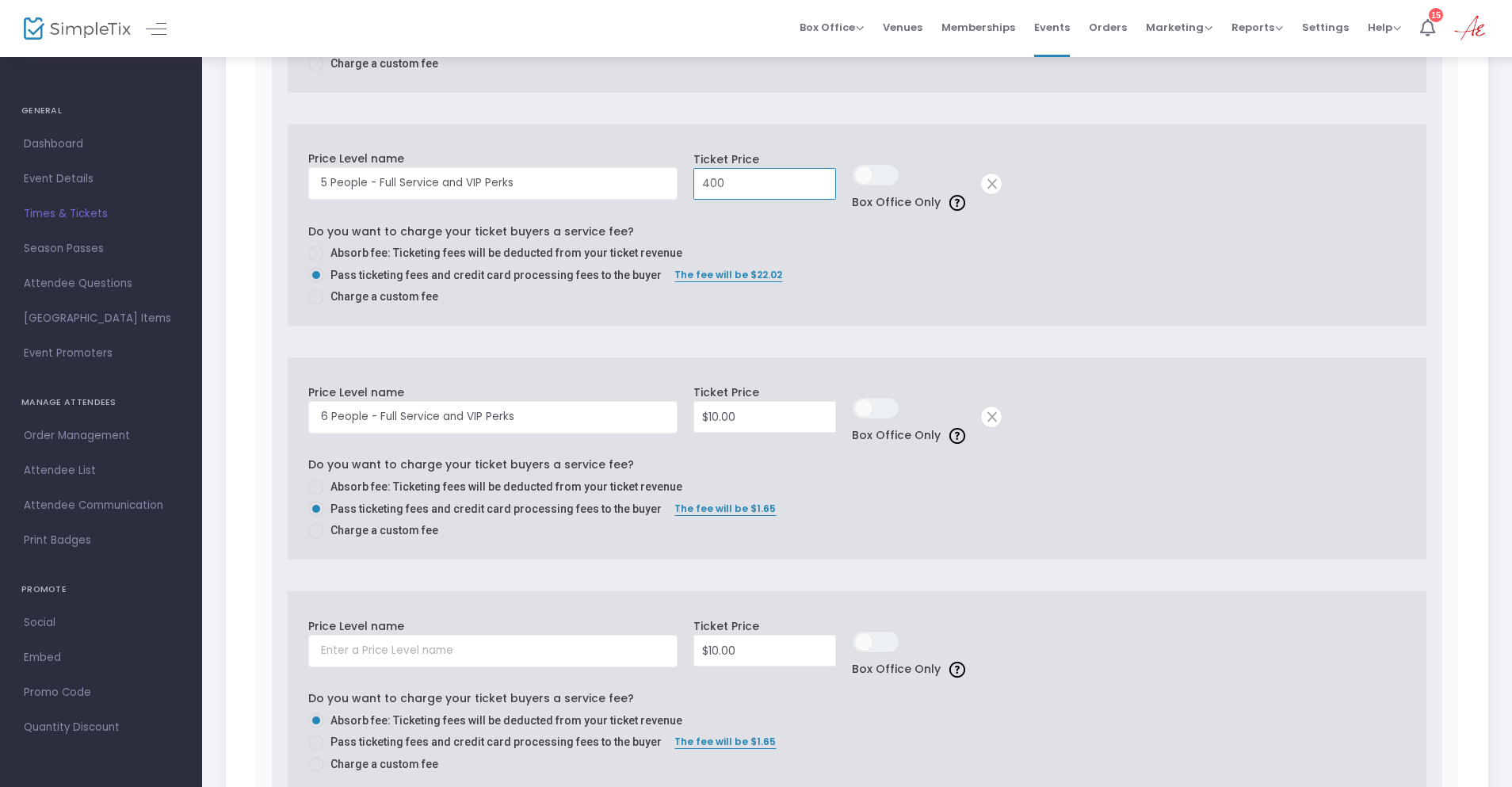
scroll to position [3169, 0]
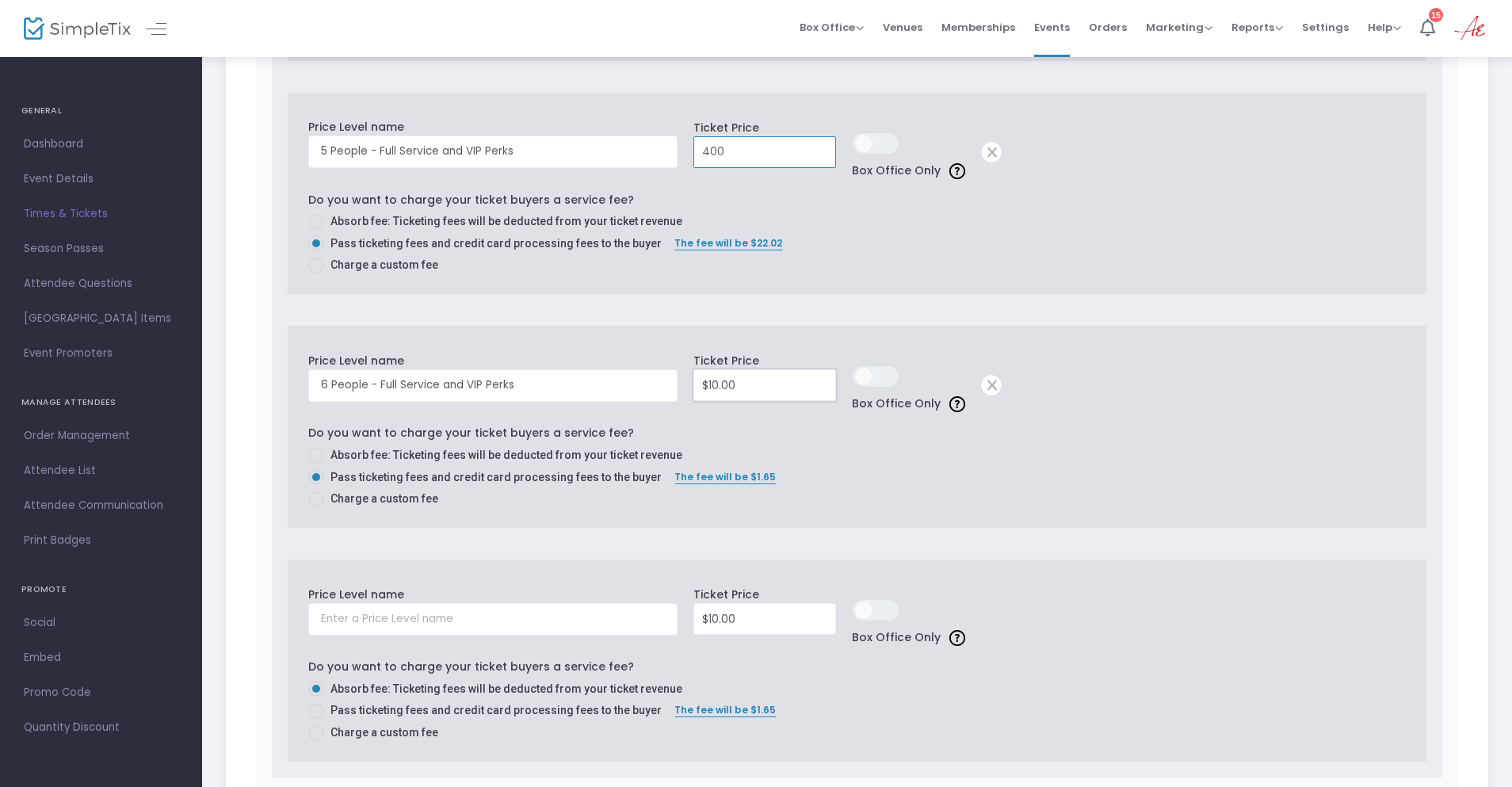
type input "$400.00"
type input "10"
click at [734, 396] on input "10" at bounding box center [764, 385] width 141 height 30
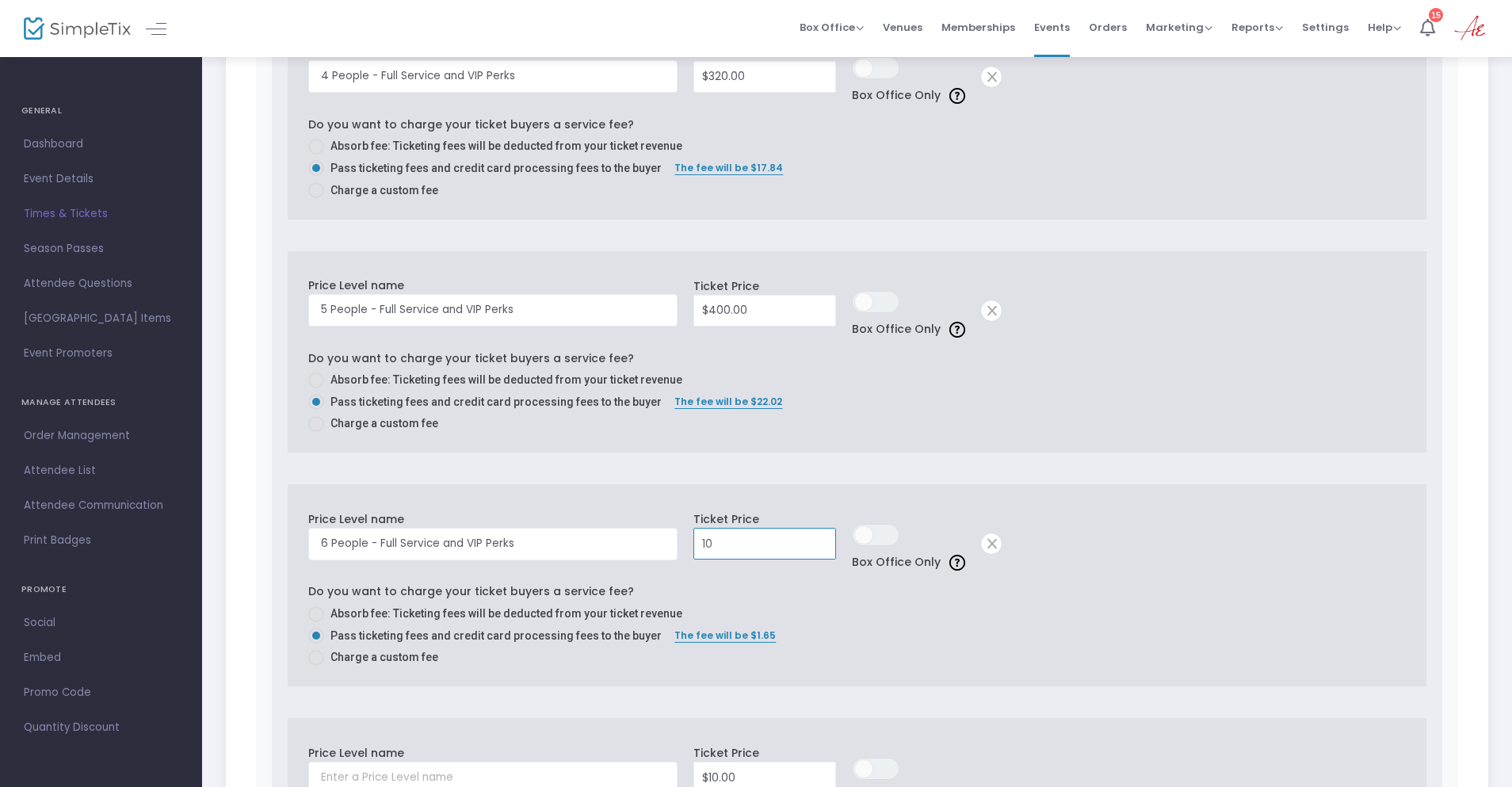
scroll to position [2931, 0]
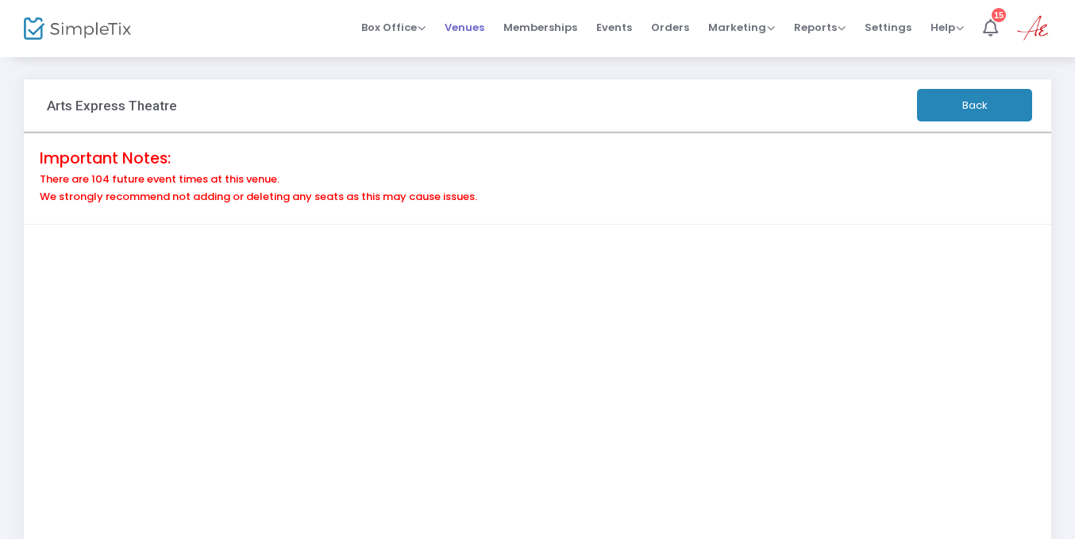
click at [484, 25] on span "Venues" at bounding box center [465, 27] width 40 height 41
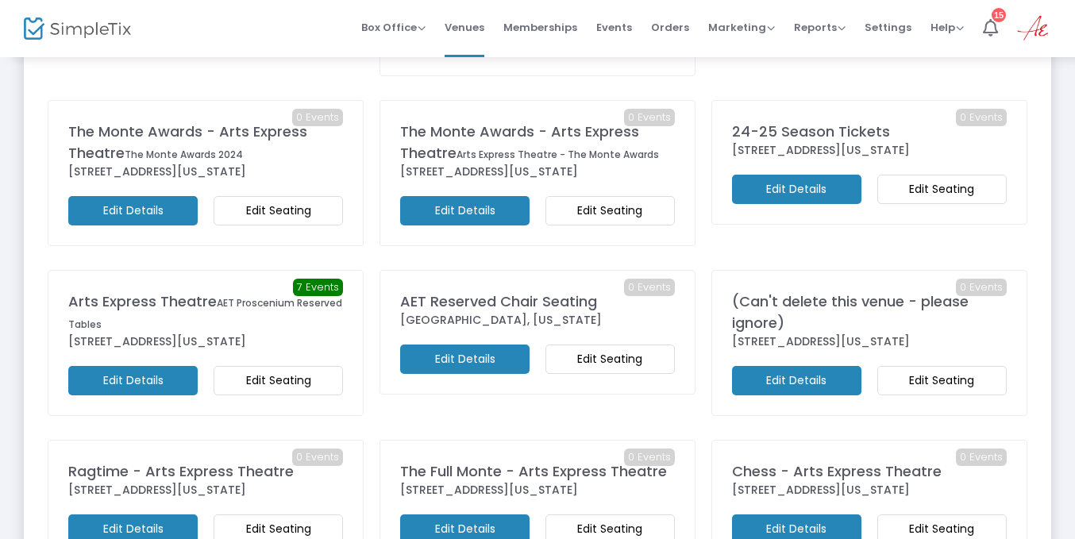
scroll to position [477, 0]
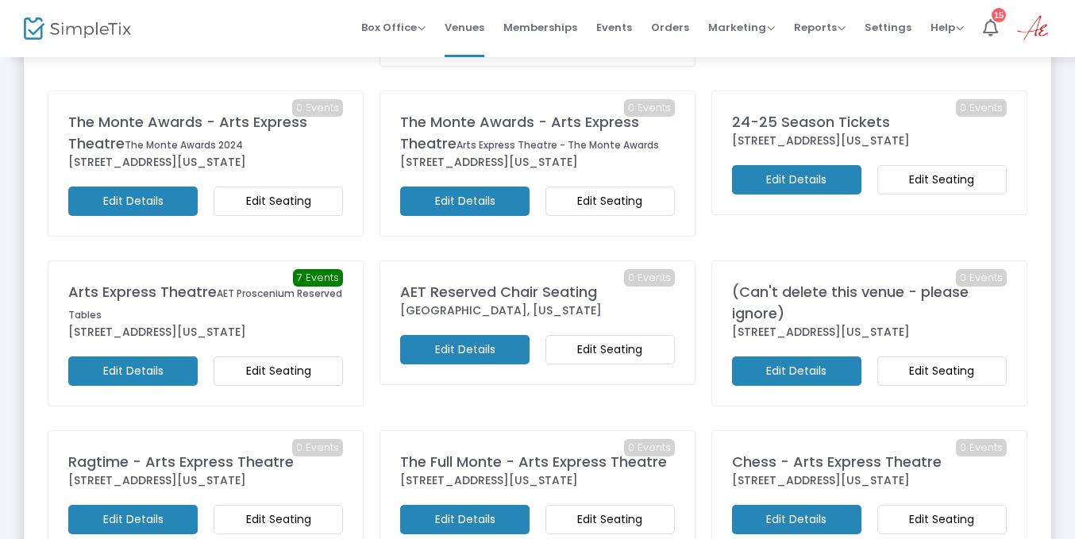
click at [314, 386] on m-button "Edit Seating" at bounding box center [278, 371] width 129 height 29
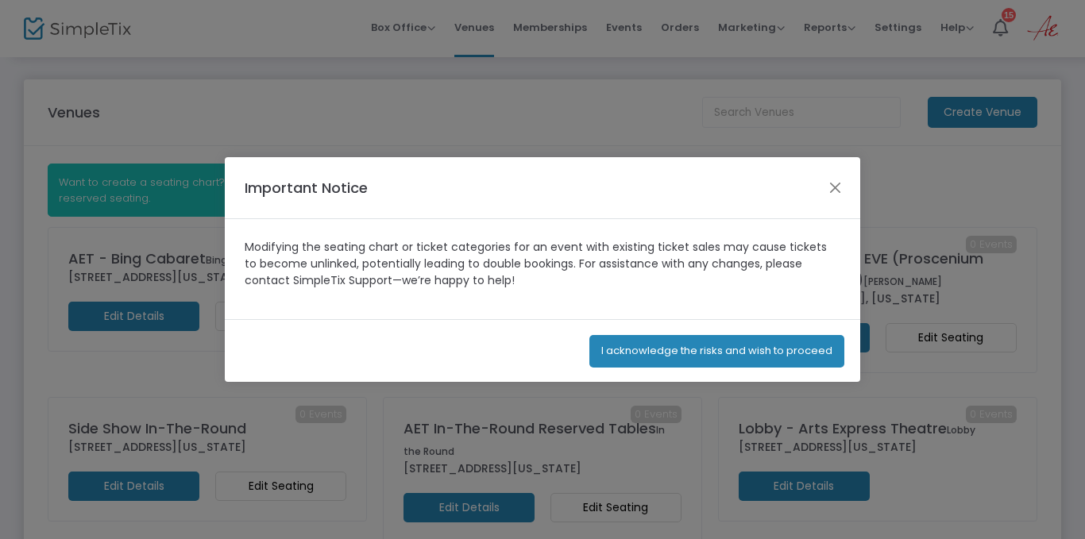
click at [639, 345] on button "I acknowledge the risks and wish to proceed" at bounding box center [716, 351] width 255 height 33
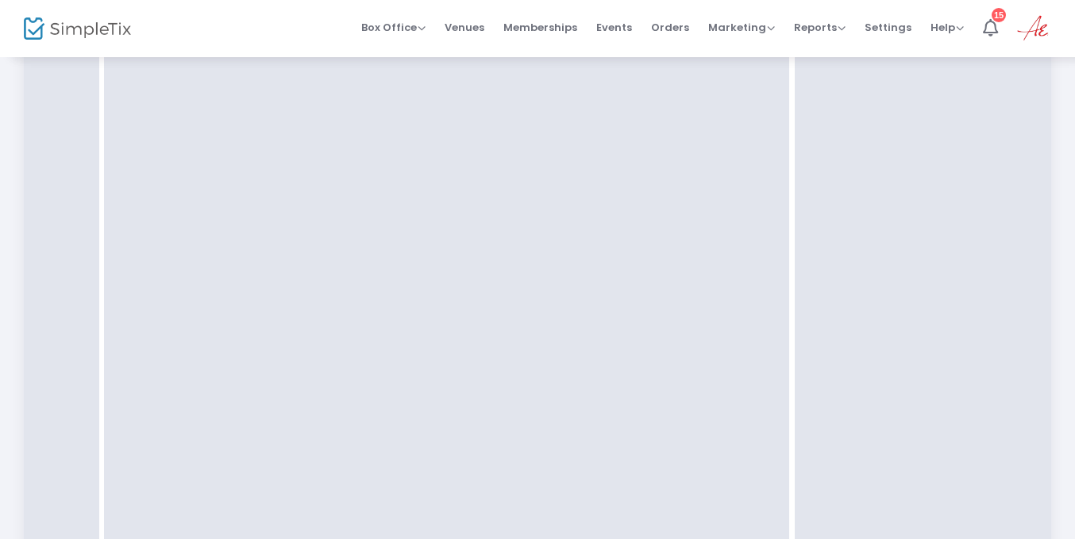
scroll to position [238, 0]
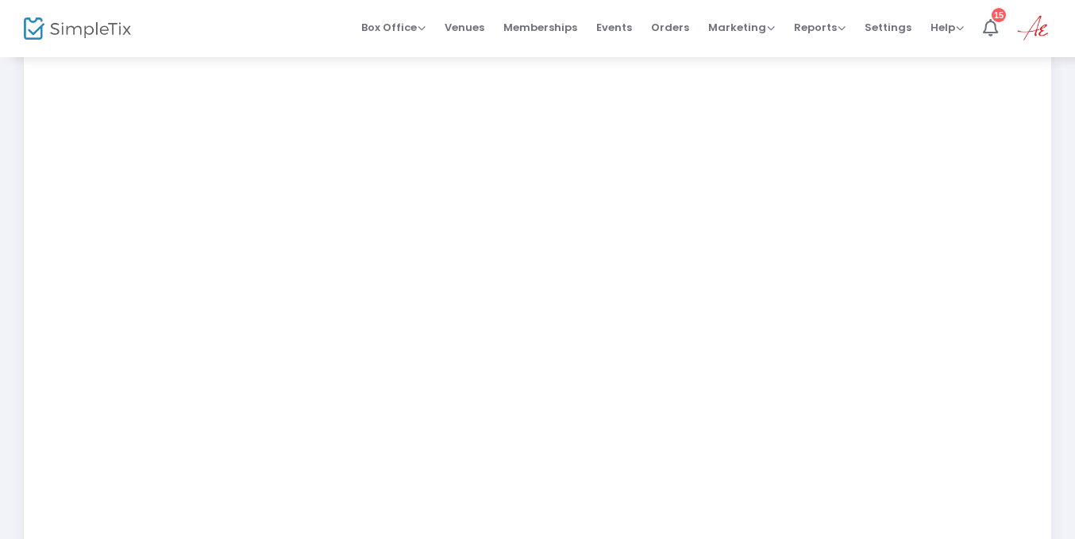
click at [8, 423] on div "Arts Express Theatre Back Important Notes: There are 104 future event times at …" at bounding box center [537, 269] width 1075 height 904
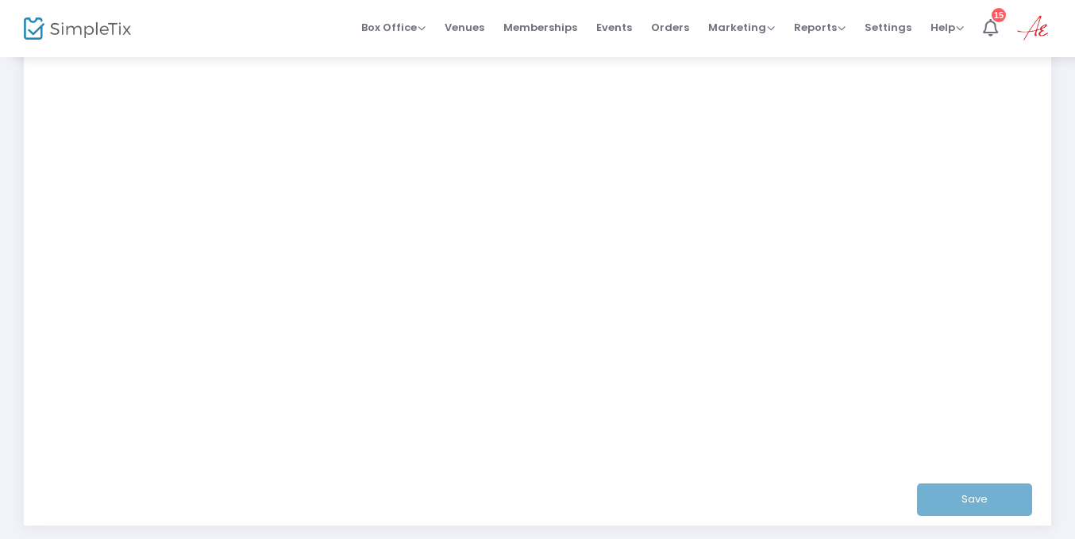
scroll to position [388, 0]
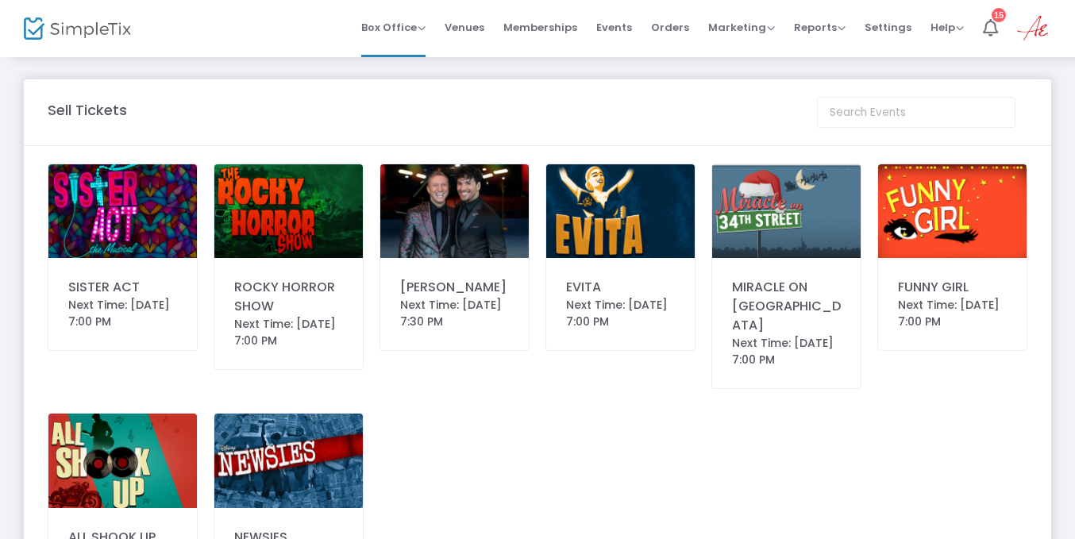
click at [428, 175] on img at bounding box center [454, 211] width 149 height 94
